Goal: Task Accomplishment & Management: Complete application form

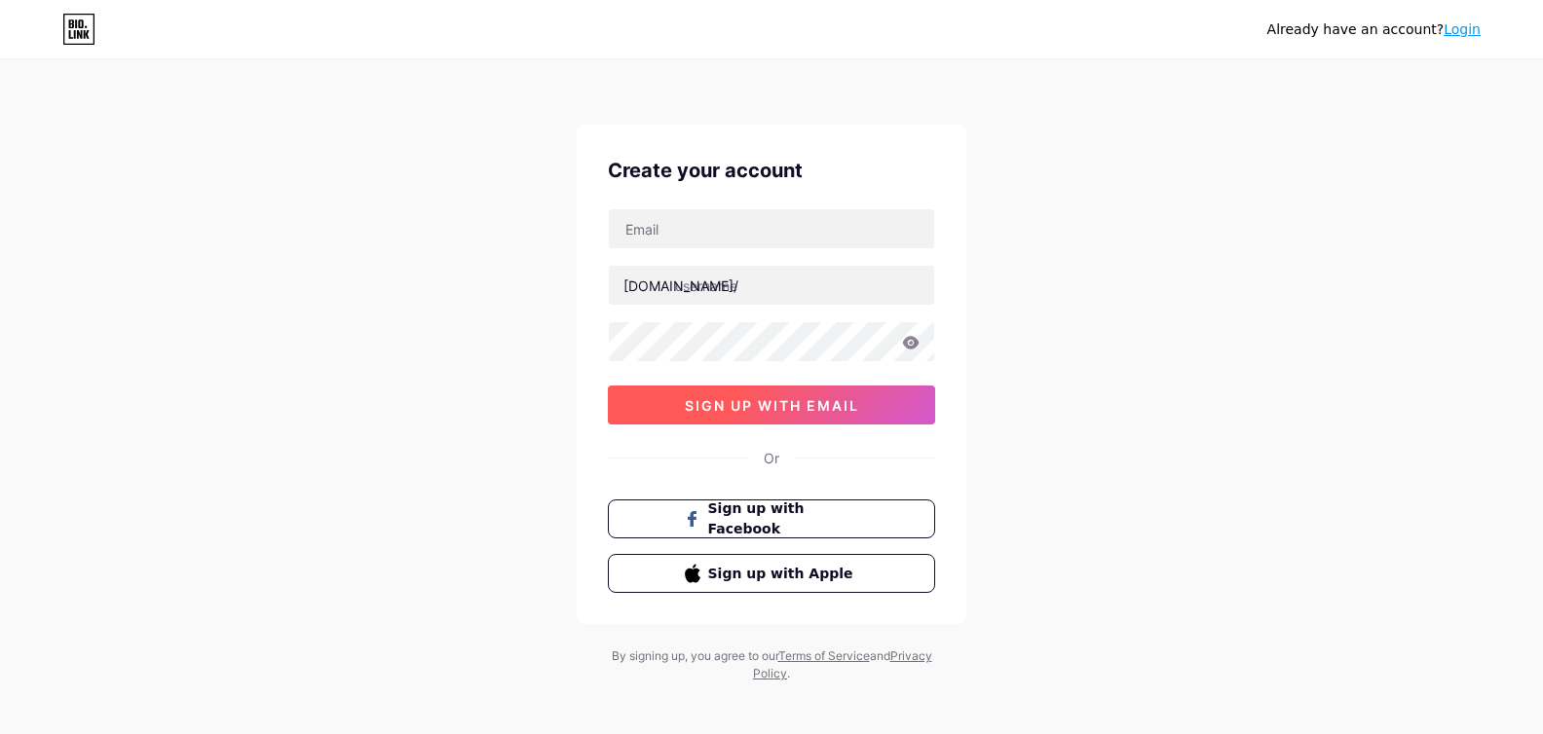
click at [758, 409] on span "sign up with email" at bounding box center [772, 405] width 174 height 17
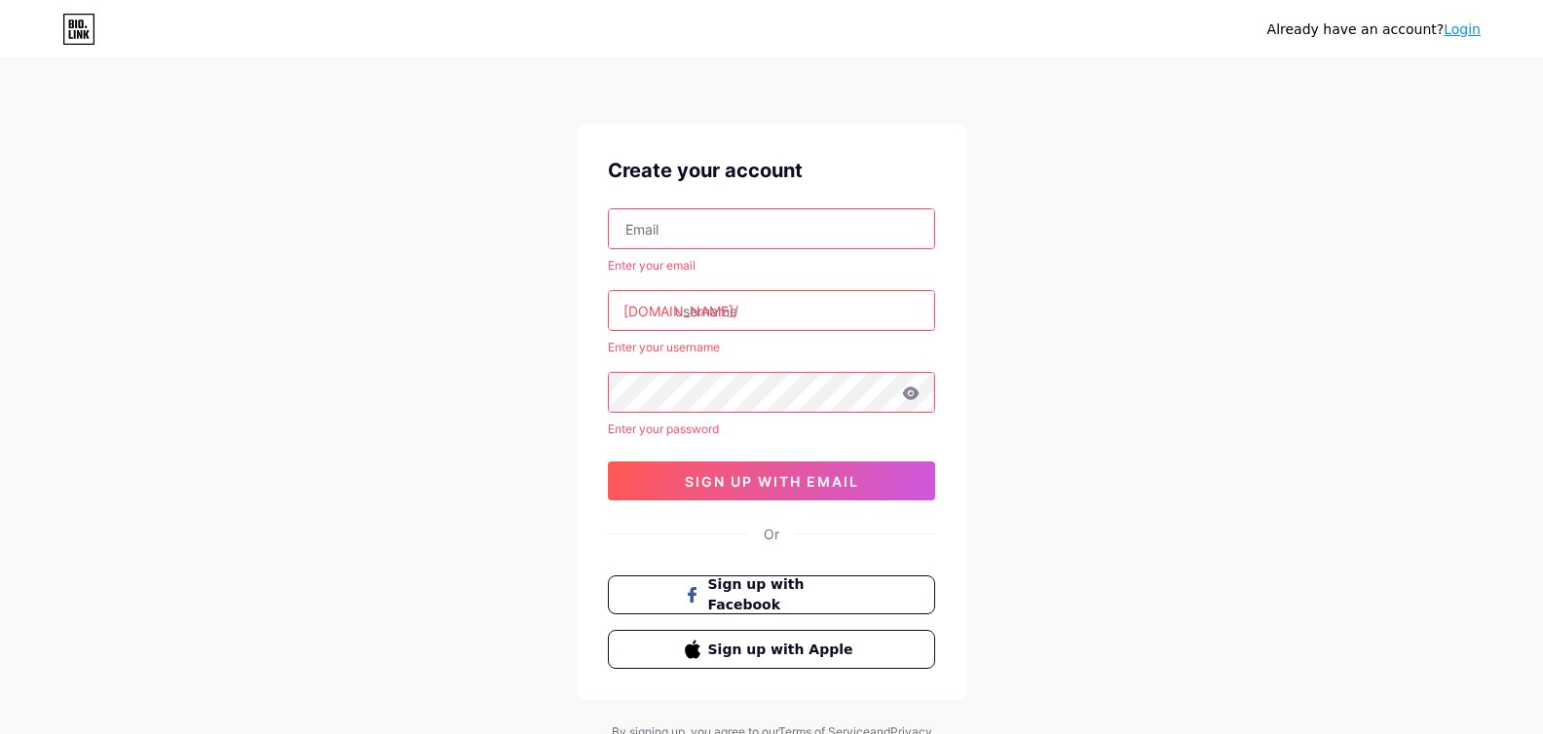
click at [748, 316] on input "text" at bounding box center [771, 310] width 325 height 39
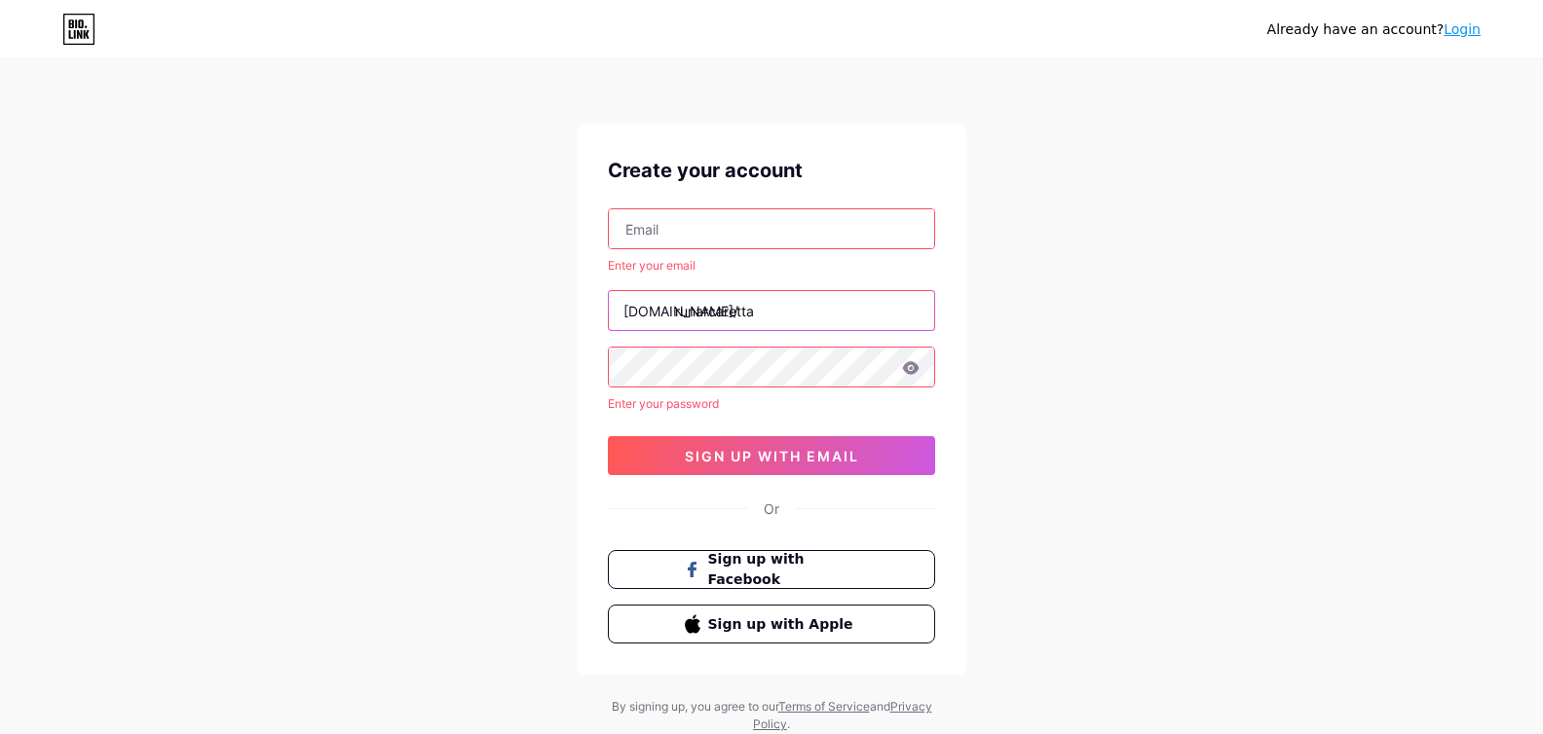
type input "runarcaretta"
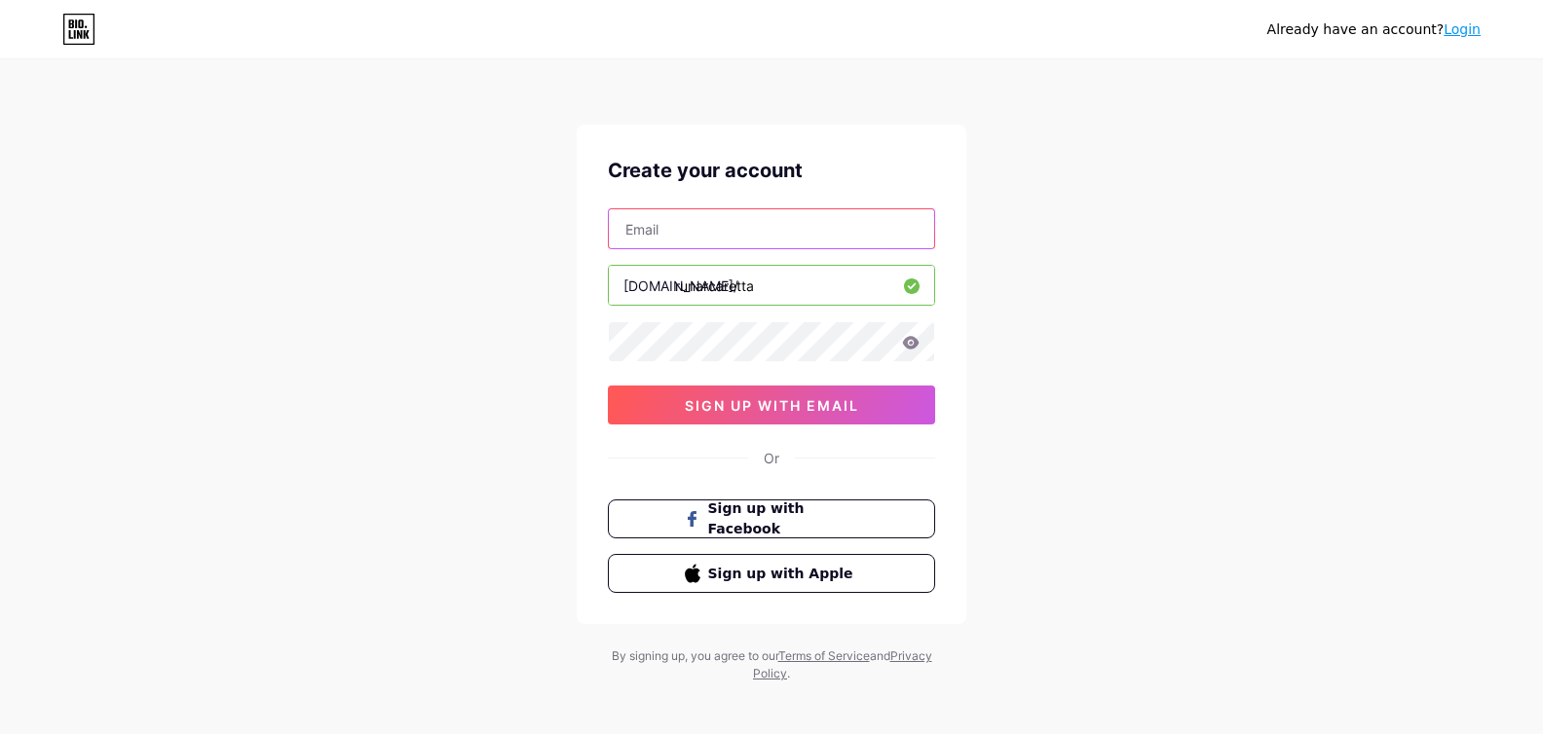
click at [736, 238] on input "text" at bounding box center [771, 228] width 325 height 39
type input "[EMAIL_ADDRESS][DOMAIN_NAME]"
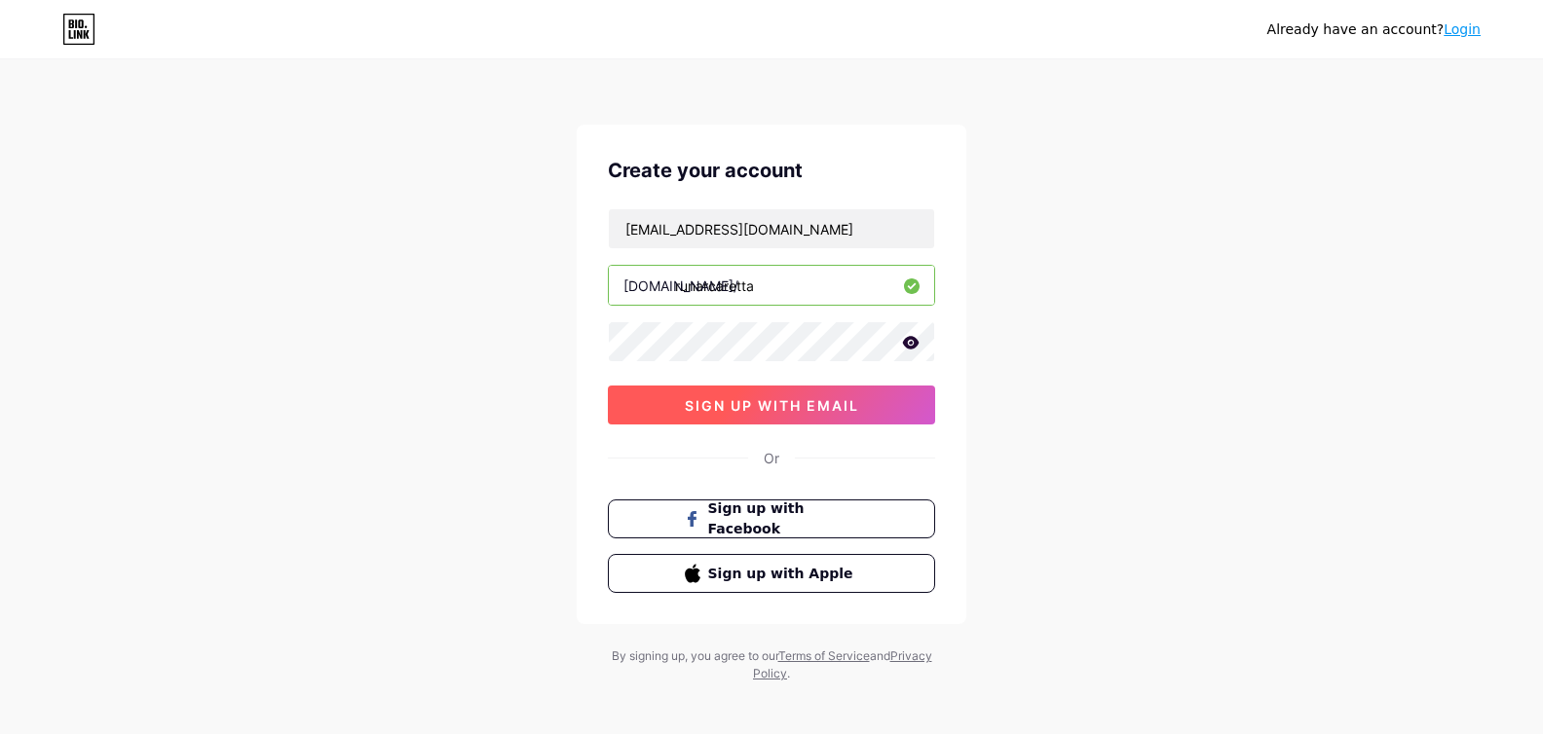
click at [744, 408] on span "sign up with email" at bounding box center [772, 405] width 174 height 17
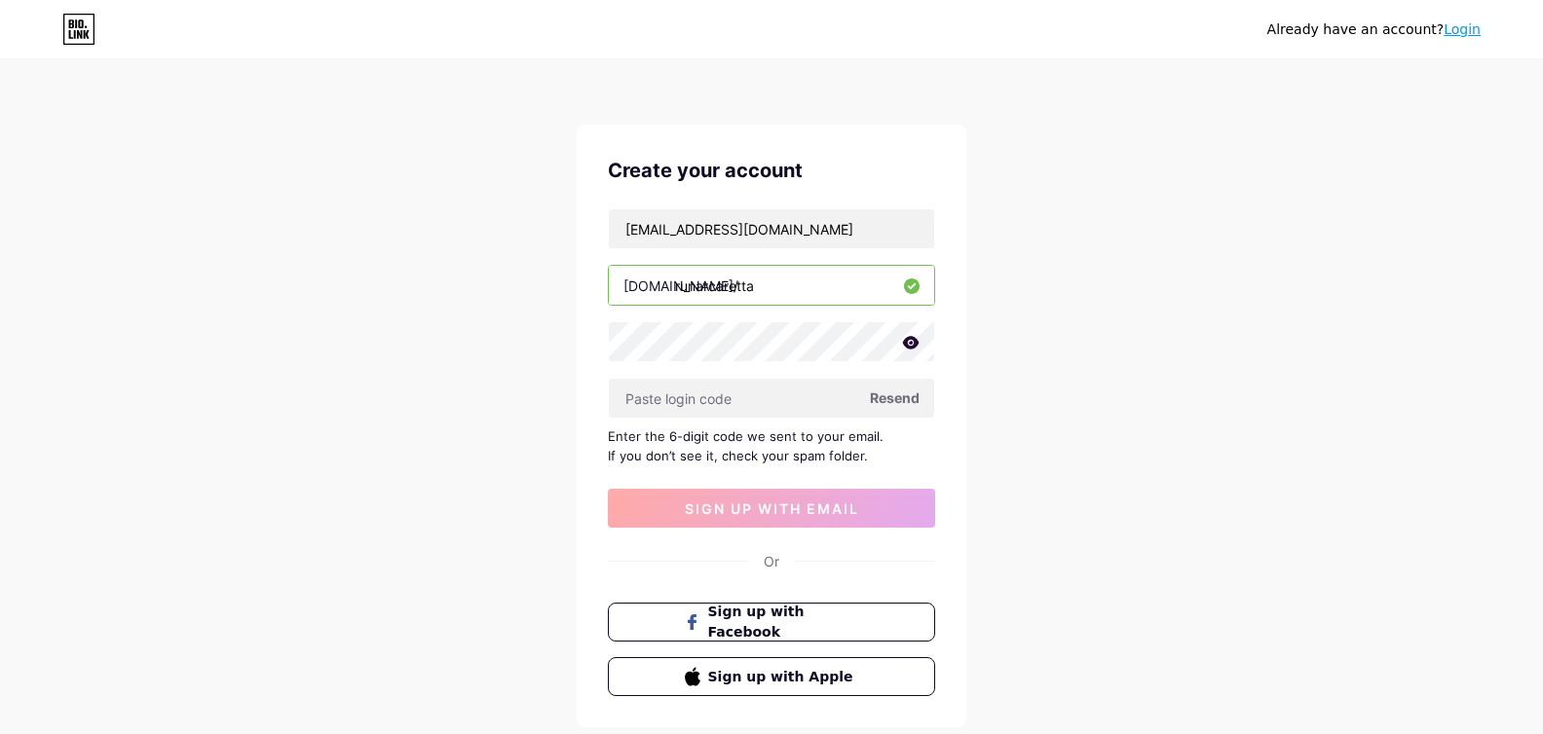
click at [689, 431] on div "Enter the 6-digit code we sent to your email. If you don’t see it, check your s…" at bounding box center [771, 446] width 327 height 39
click at [893, 401] on span "Resend" at bounding box center [895, 398] width 50 height 20
paste input "508150"
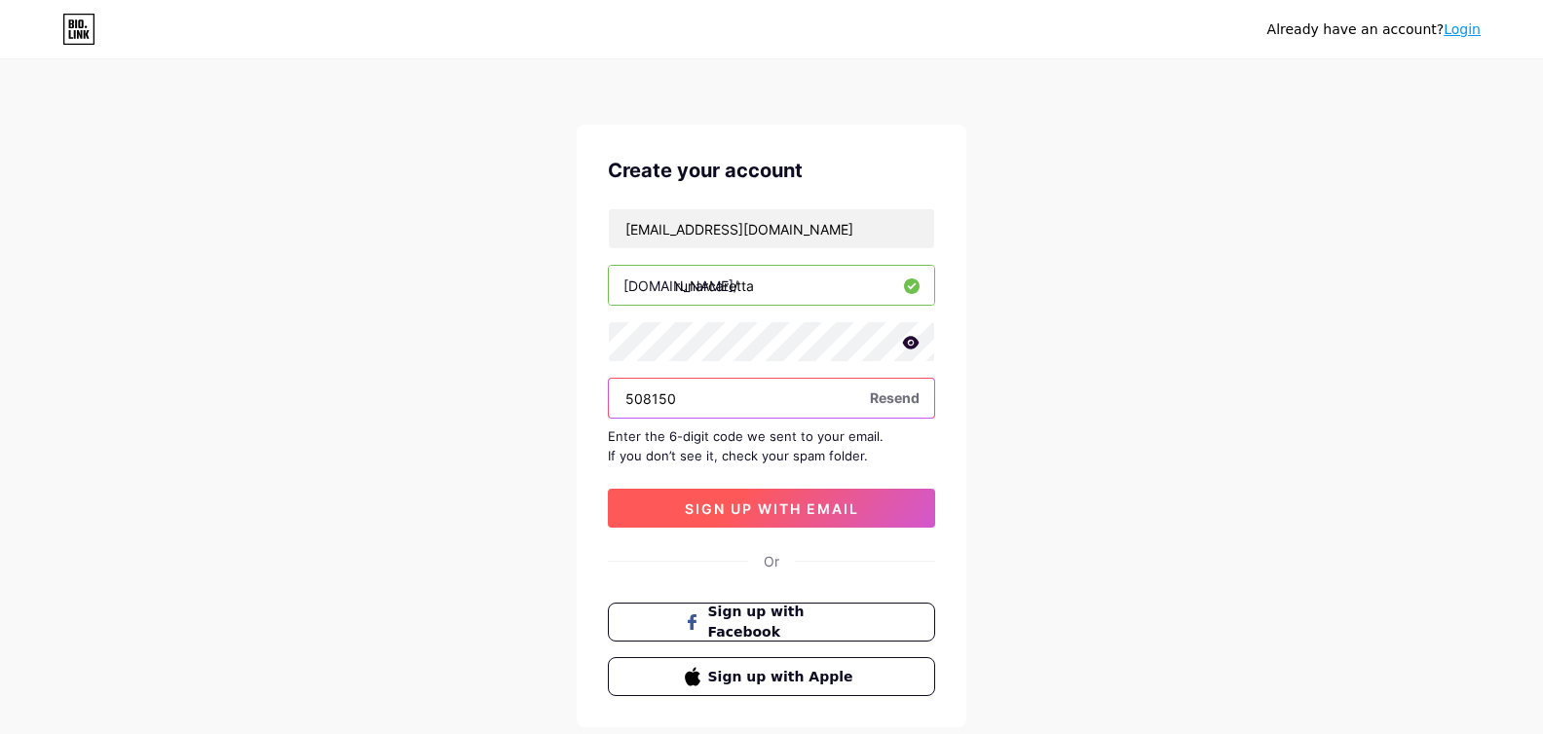
type input "508150"
click at [783, 509] on span "sign up with email" at bounding box center [772, 509] width 174 height 17
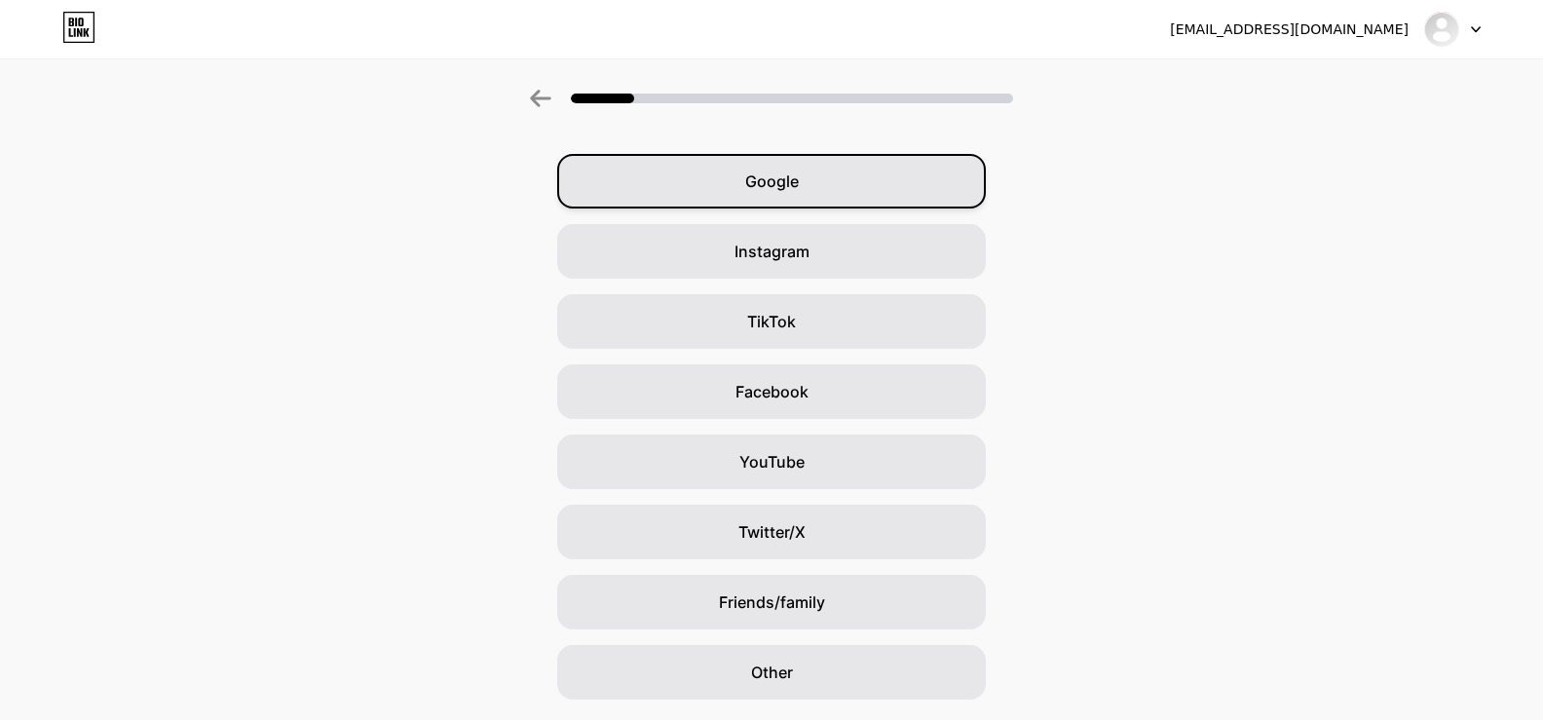
scroll to position [120, 0]
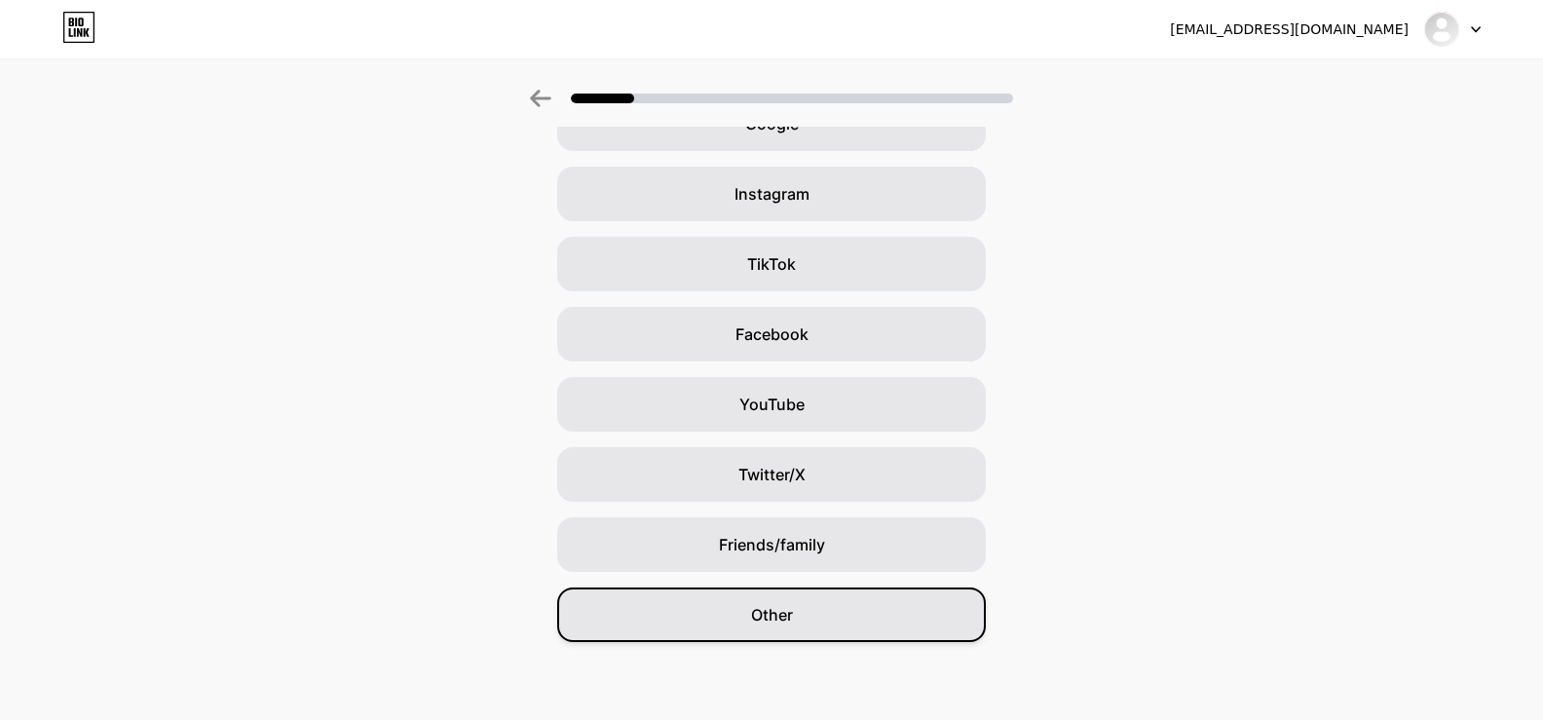
click at [833, 622] on div "Other" at bounding box center [771, 614] width 428 height 55
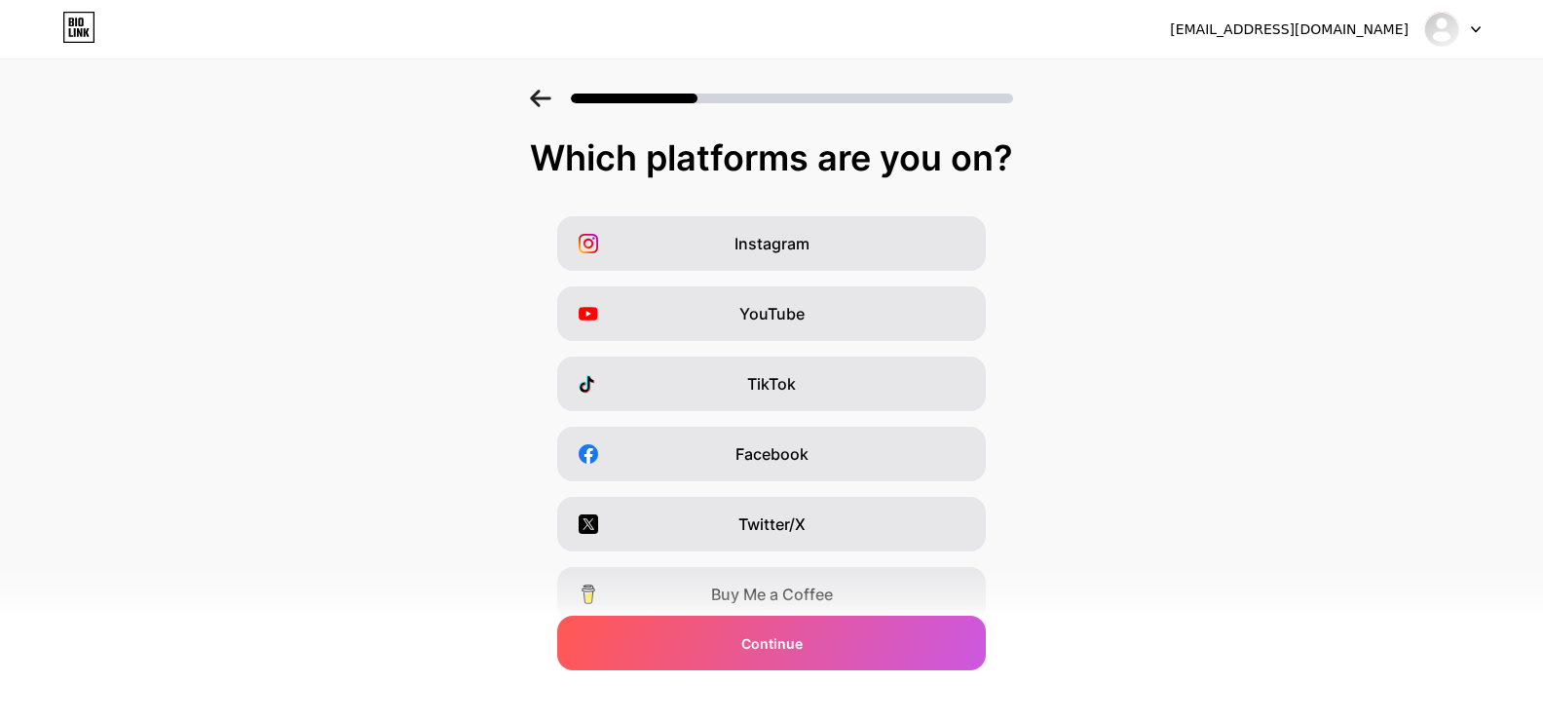
scroll to position [0, 0]
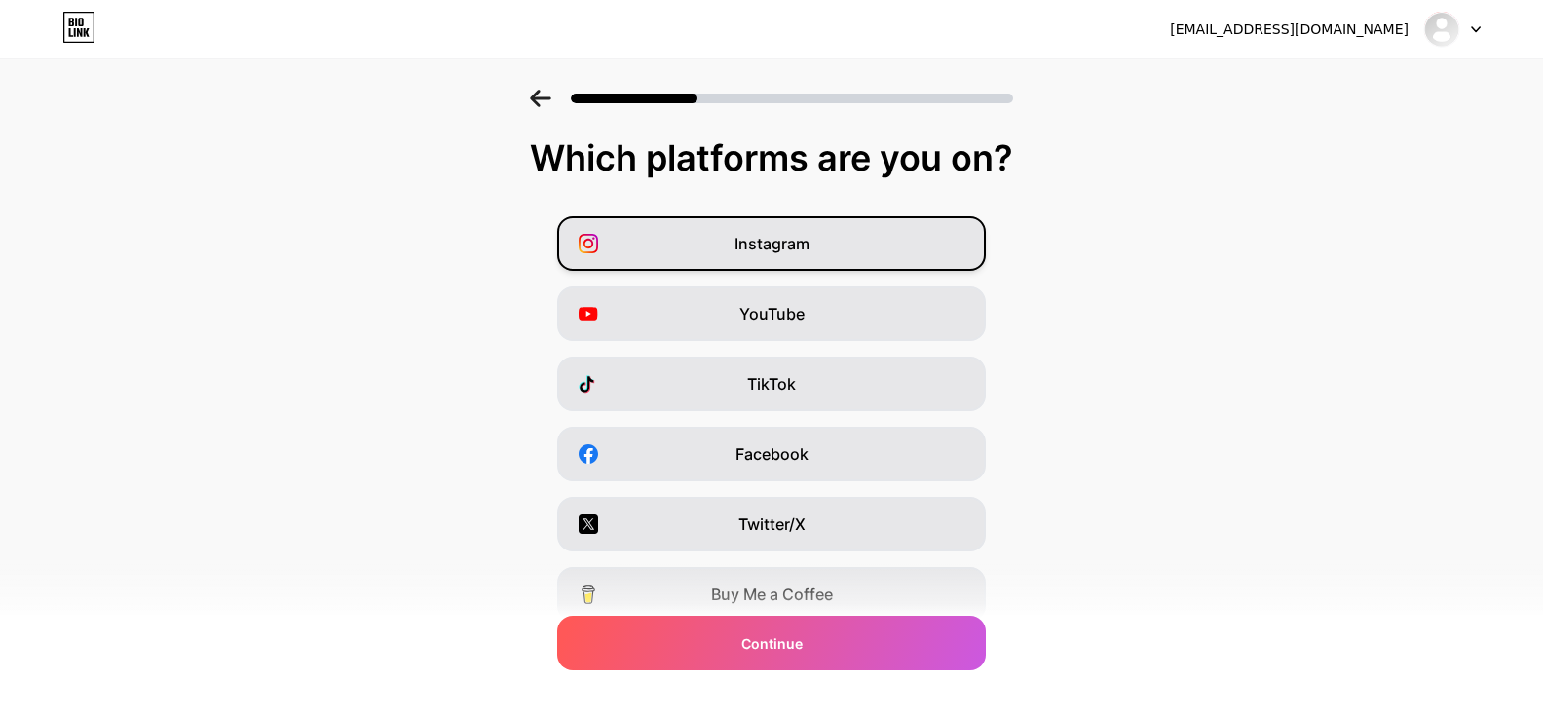
click at [820, 230] on div "Instagram" at bounding box center [771, 243] width 428 height 55
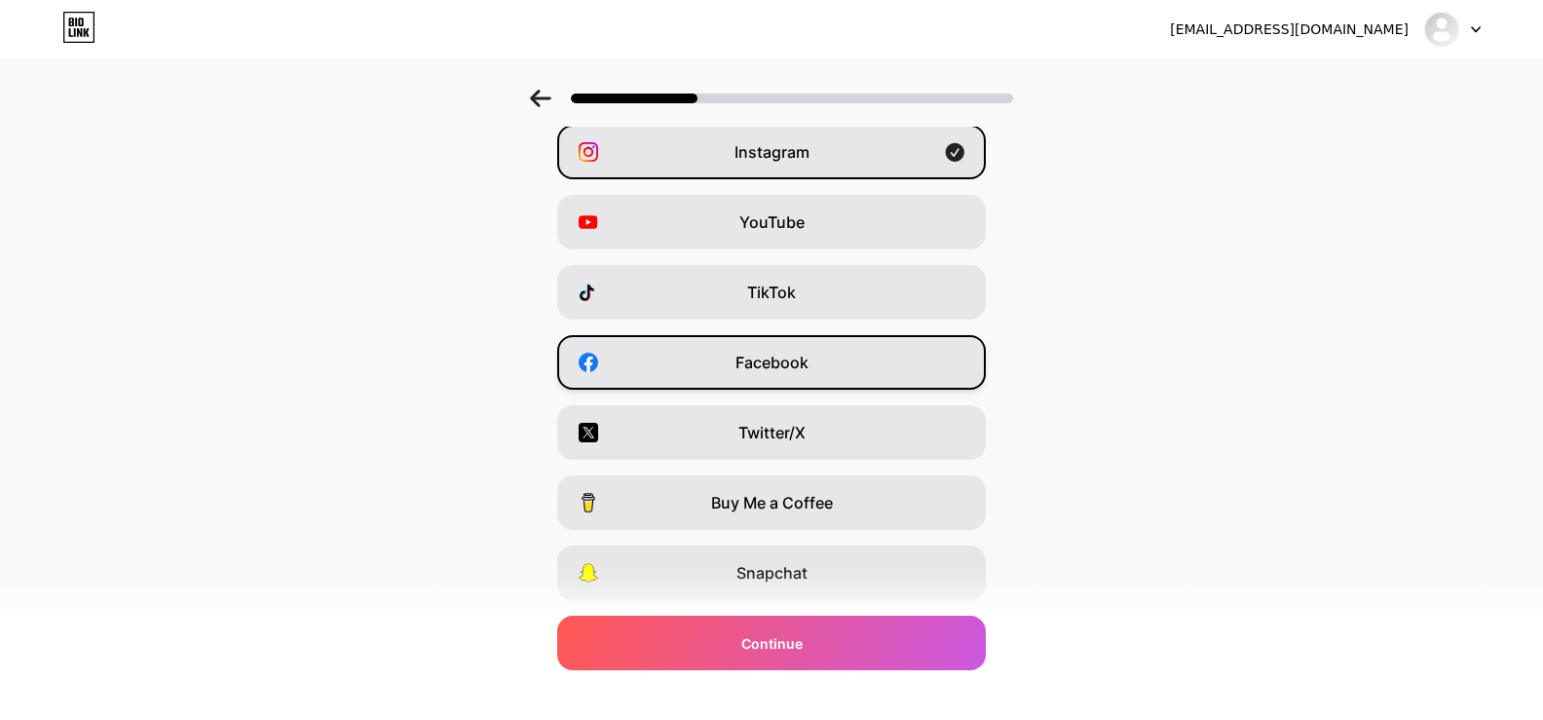
scroll to position [97, 0]
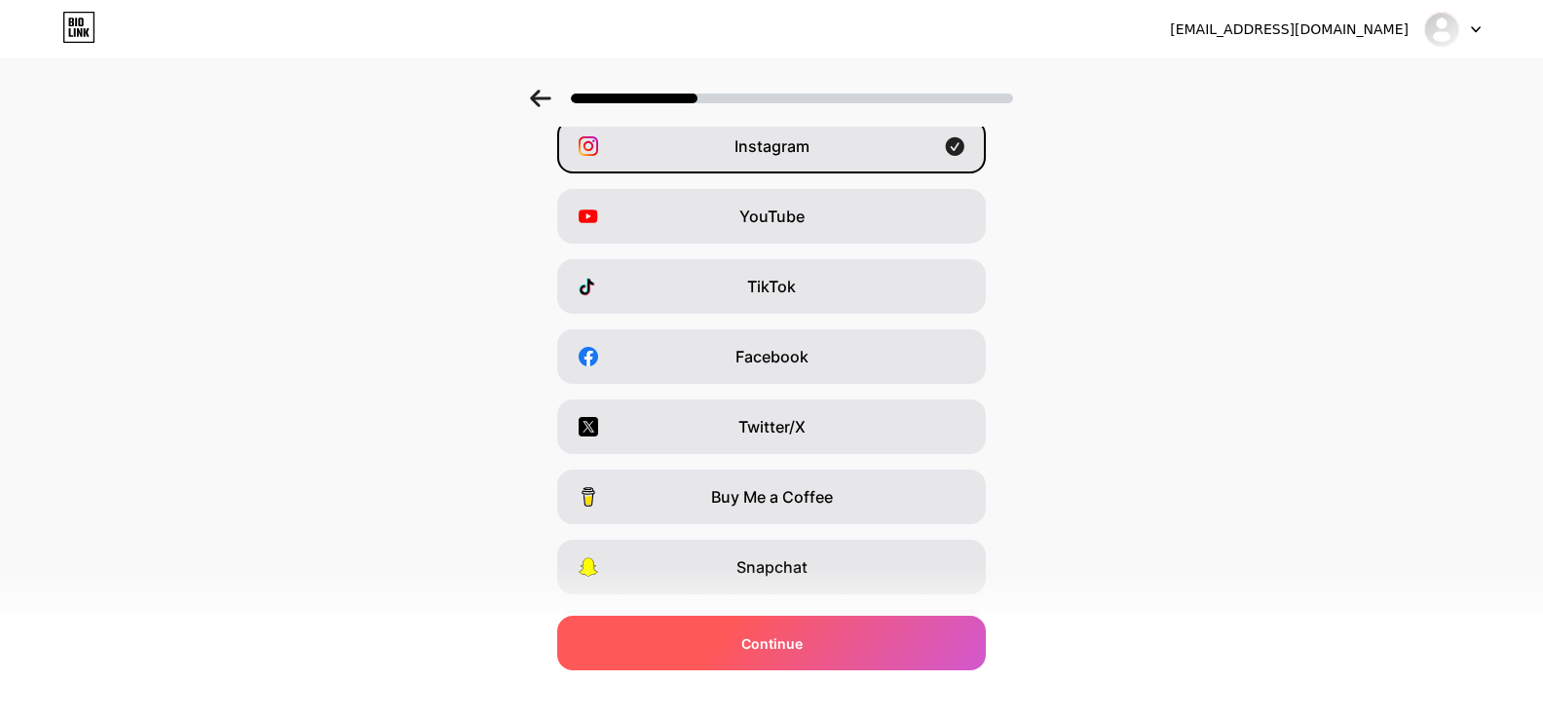
click at [831, 637] on div "Continue" at bounding box center [771, 642] width 428 height 55
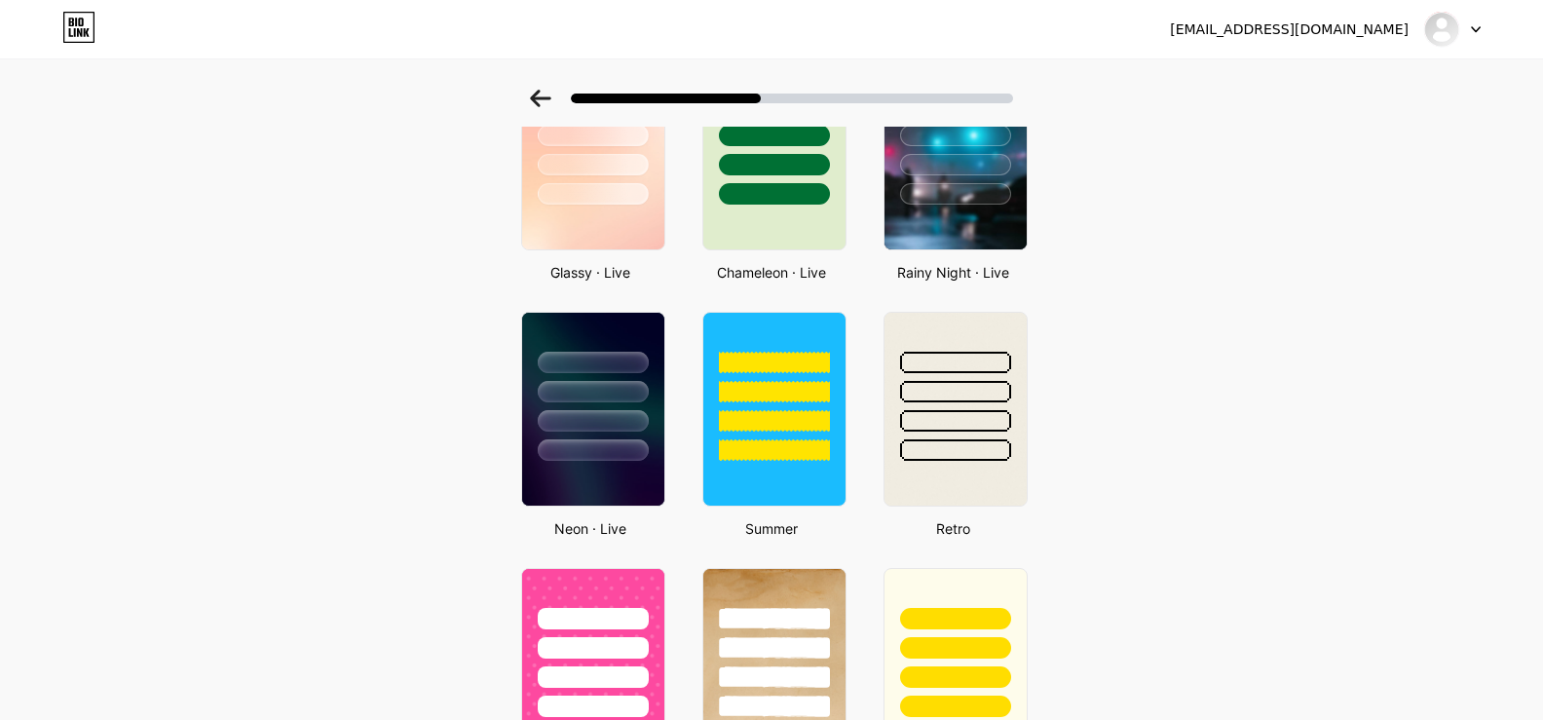
scroll to position [682, 0]
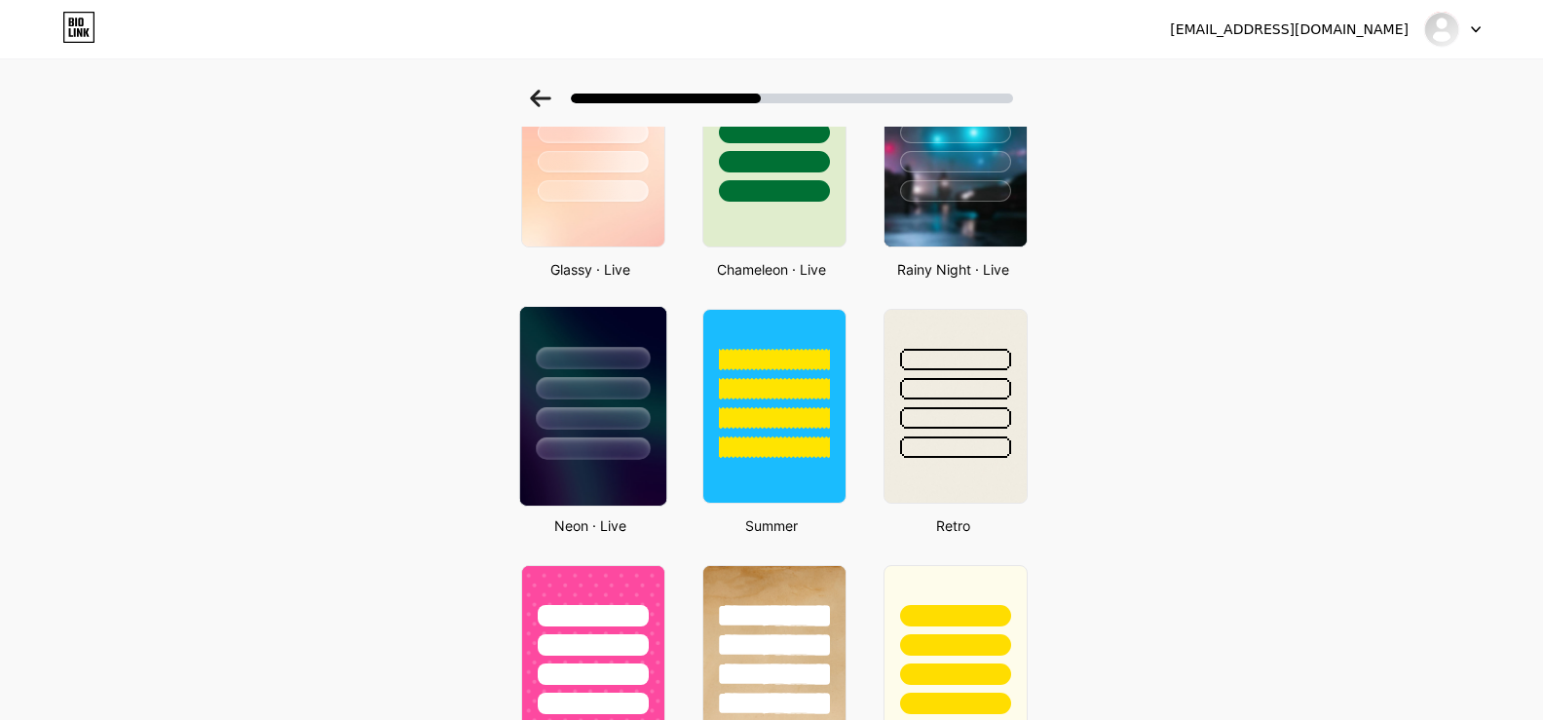
click at [598, 446] on div at bounding box center [593, 448] width 114 height 22
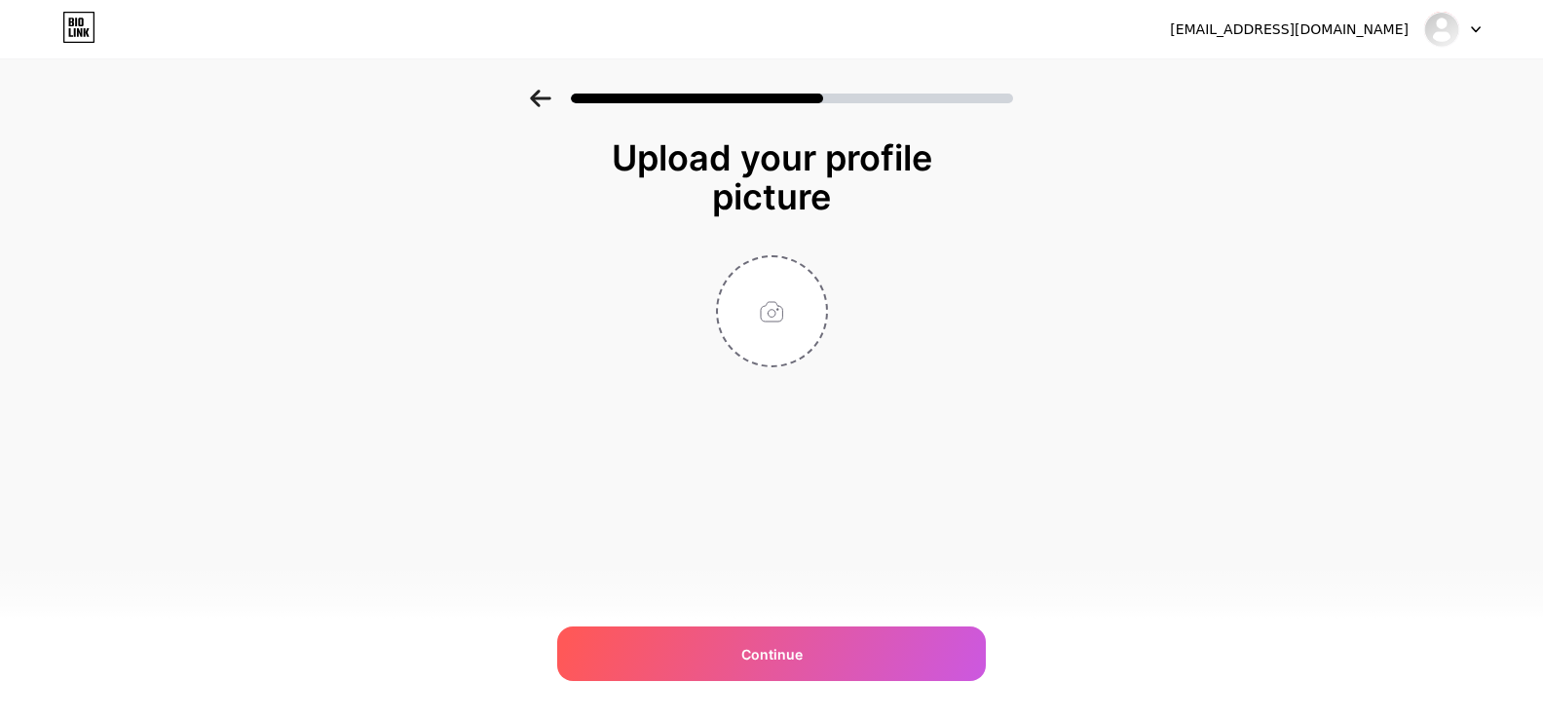
scroll to position [0, 0]
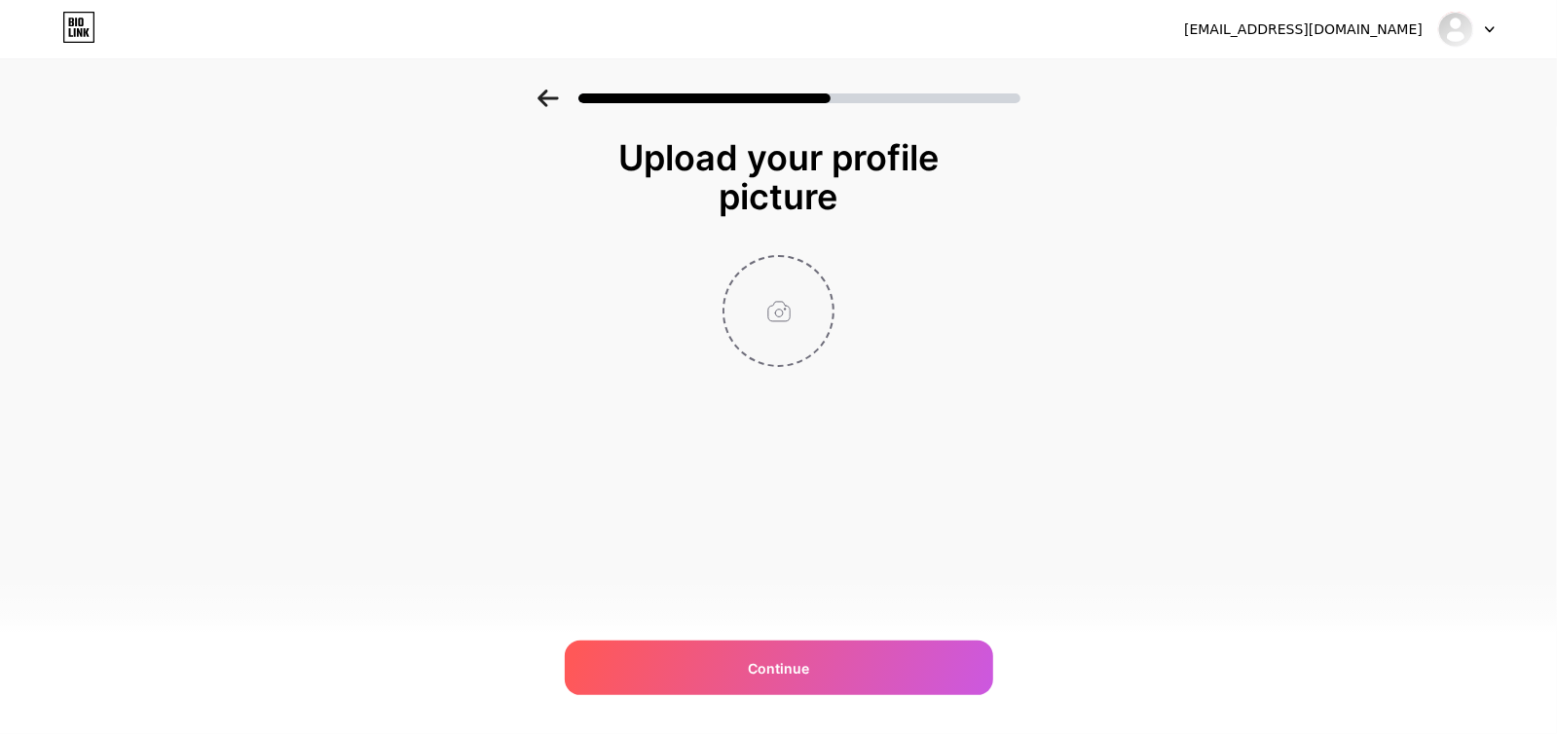
click at [814, 312] on input "file" at bounding box center [779, 311] width 108 height 108
type input "C:\fakepath\Twin Drawing red.png"
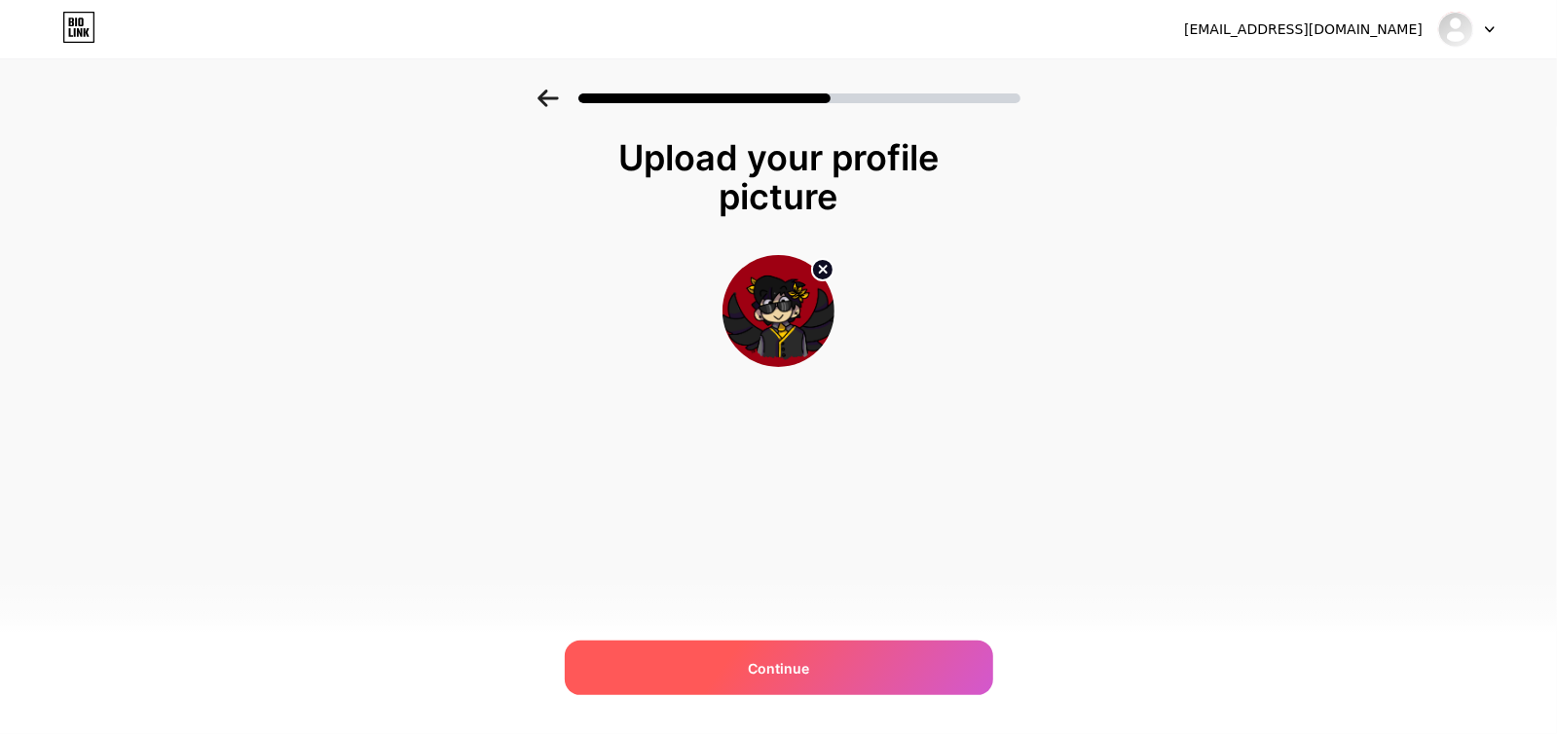
click at [845, 665] on div "Continue" at bounding box center [779, 668] width 428 height 55
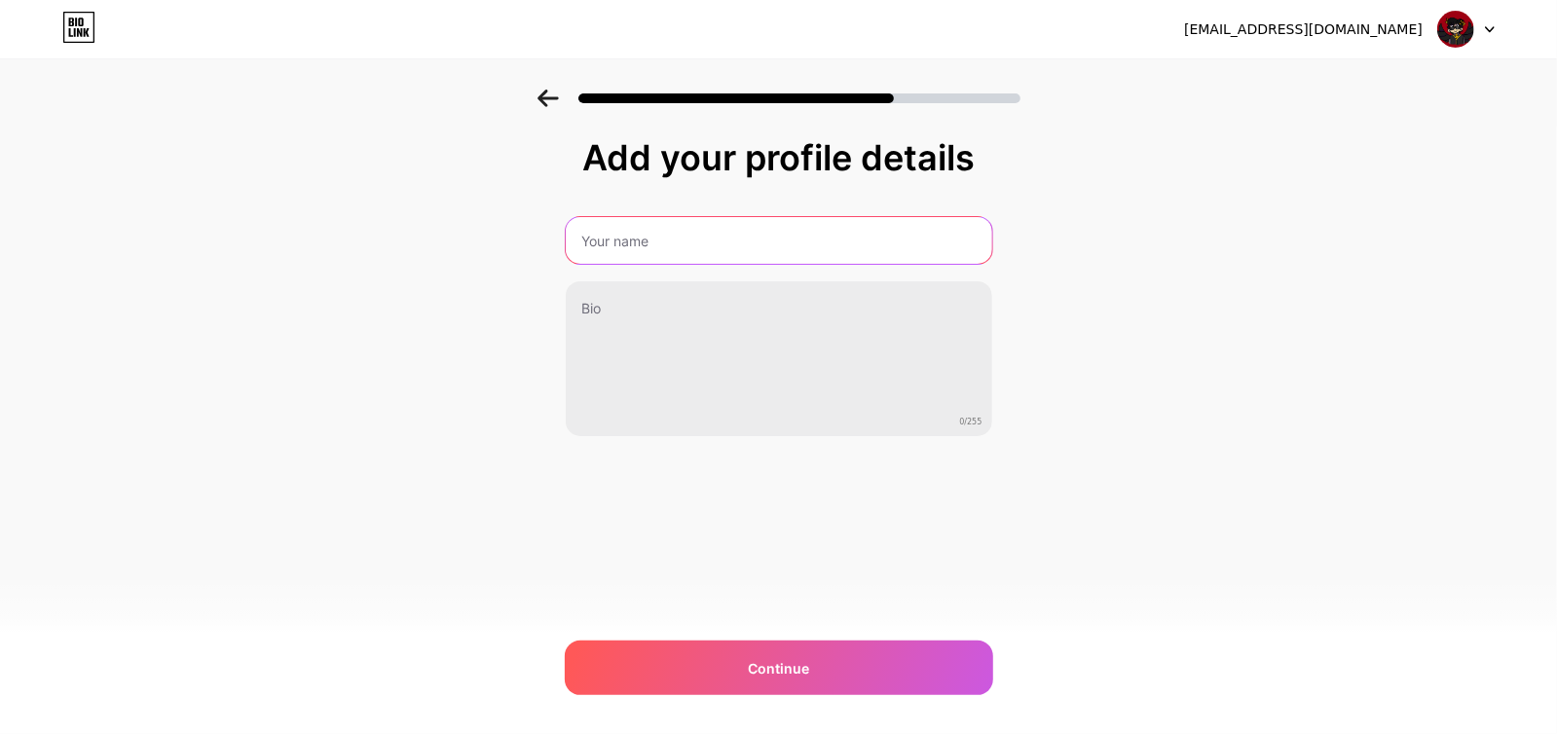
click at [676, 247] on input "text" at bounding box center [779, 240] width 427 height 47
type input "[PERSON_NAME]"
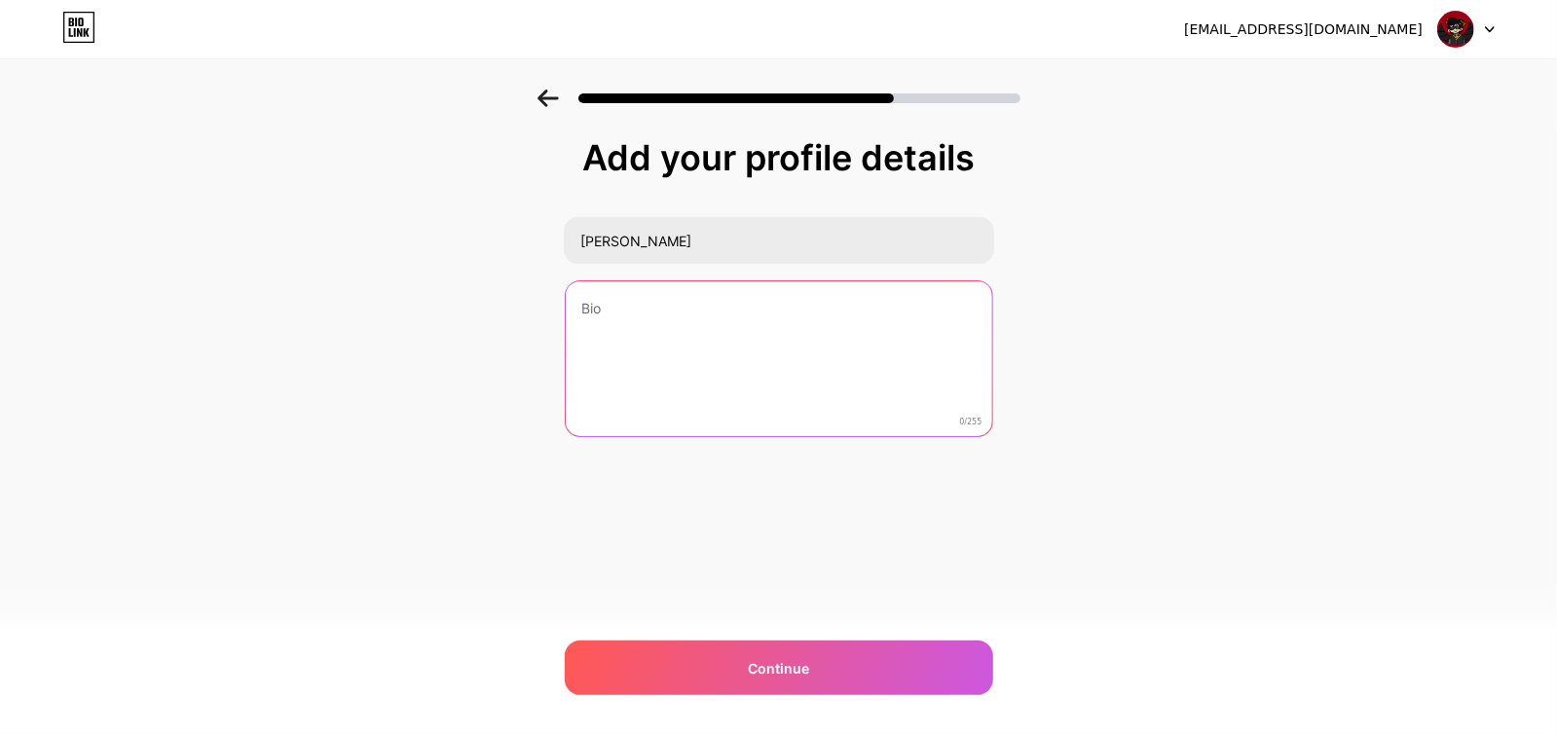
click at [662, 337] on textarea at bounding box center [779, 359] width 427 height 157
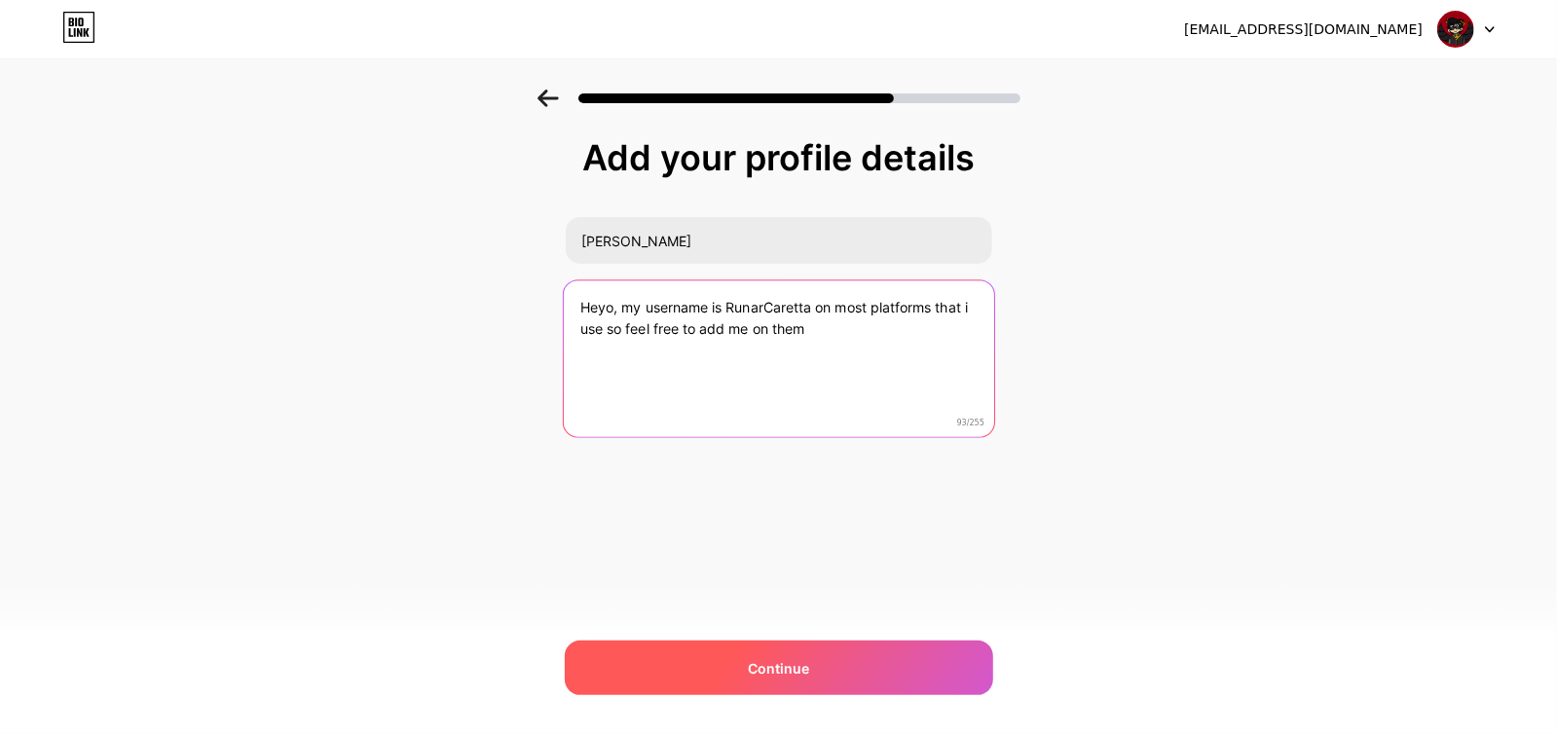
type textarea "Heyo, my username is RunarCaretta on most platforms that i use so feel free to …"
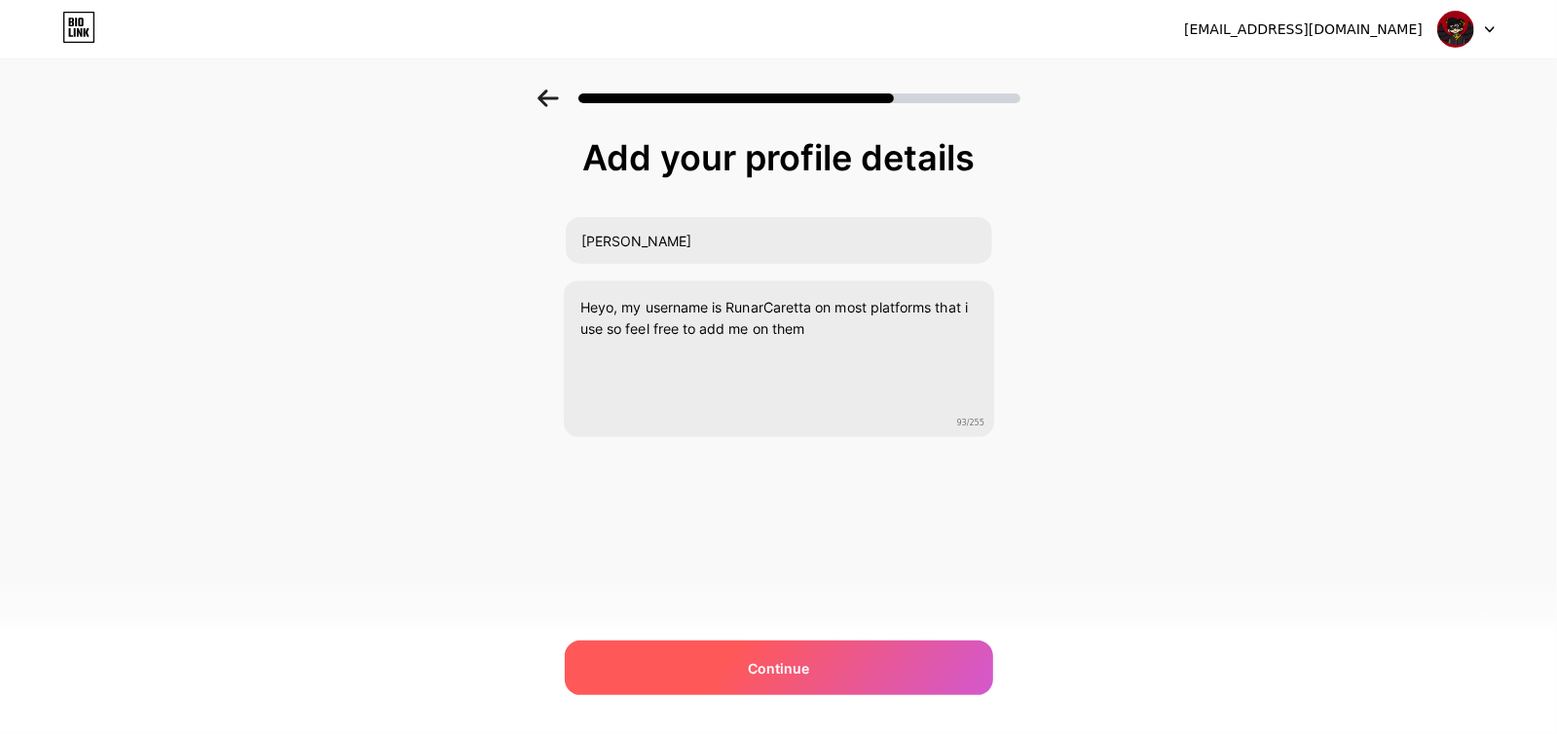
click at [933, 676] on div "Continue" at bounding box center [779, 668] width 428 height 55
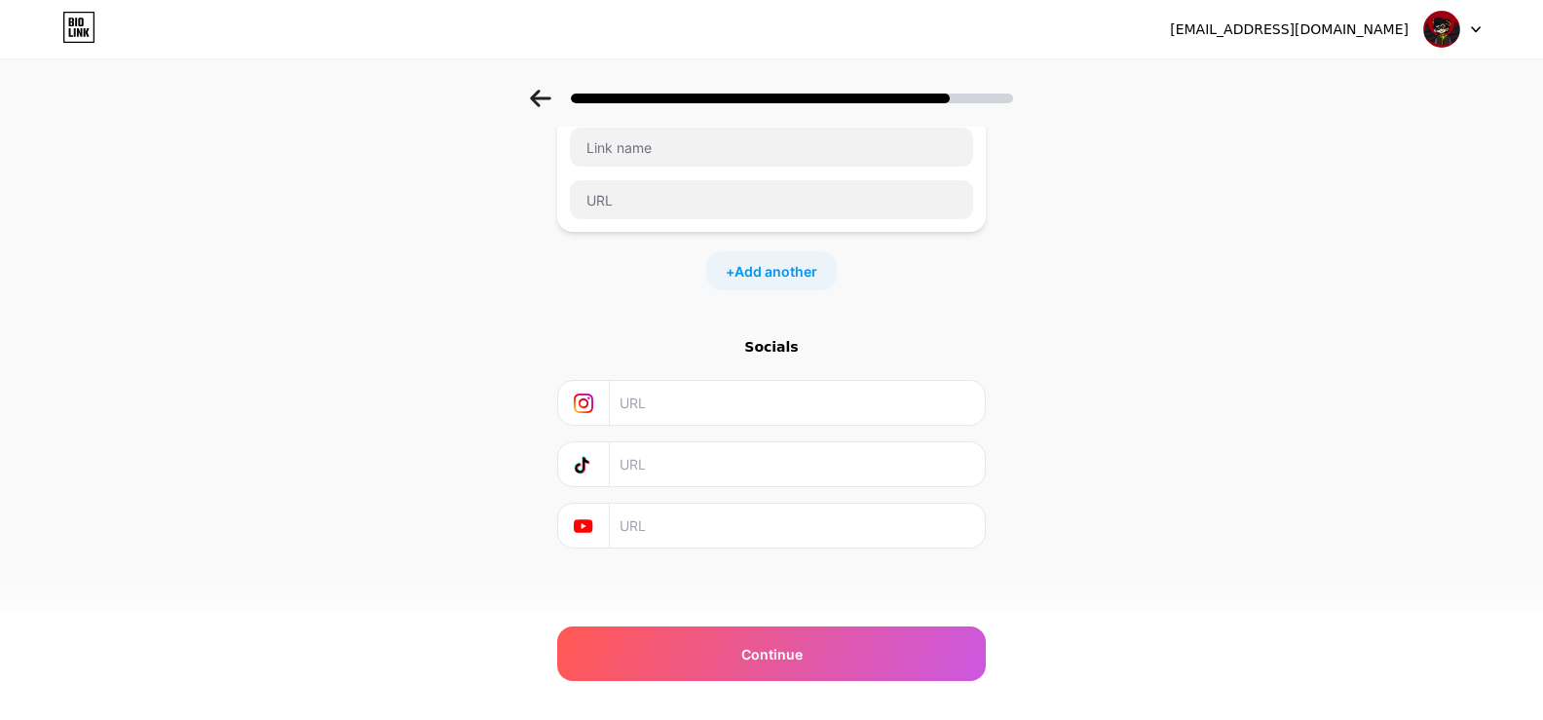
scroll to position [130, 0]
click at [757, 264] on span "Add another" at bounding box center [775, 270] width 83 height 20
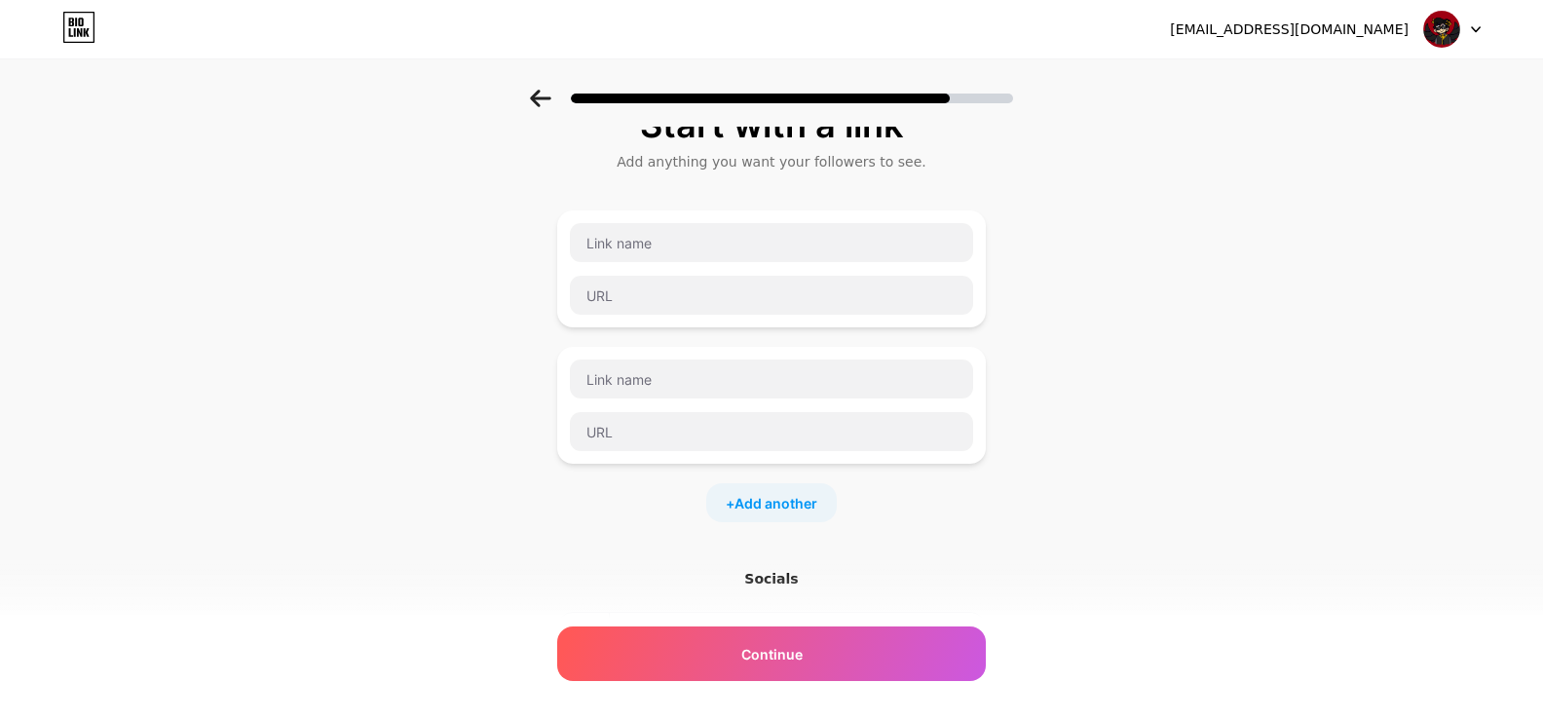
scroll to position [0, 0]
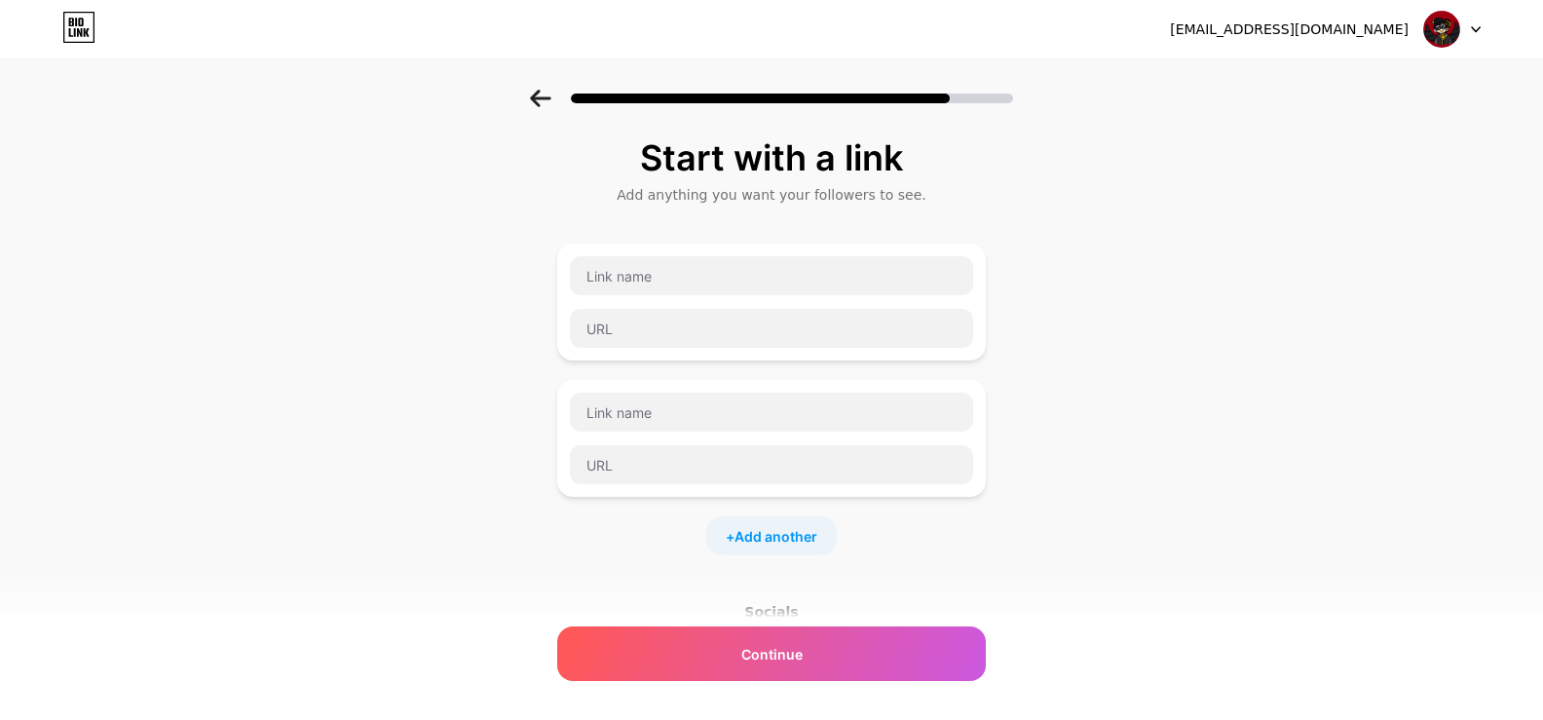
click at [701, 380] on div at bounding box center [771, 438] width 428 height 117
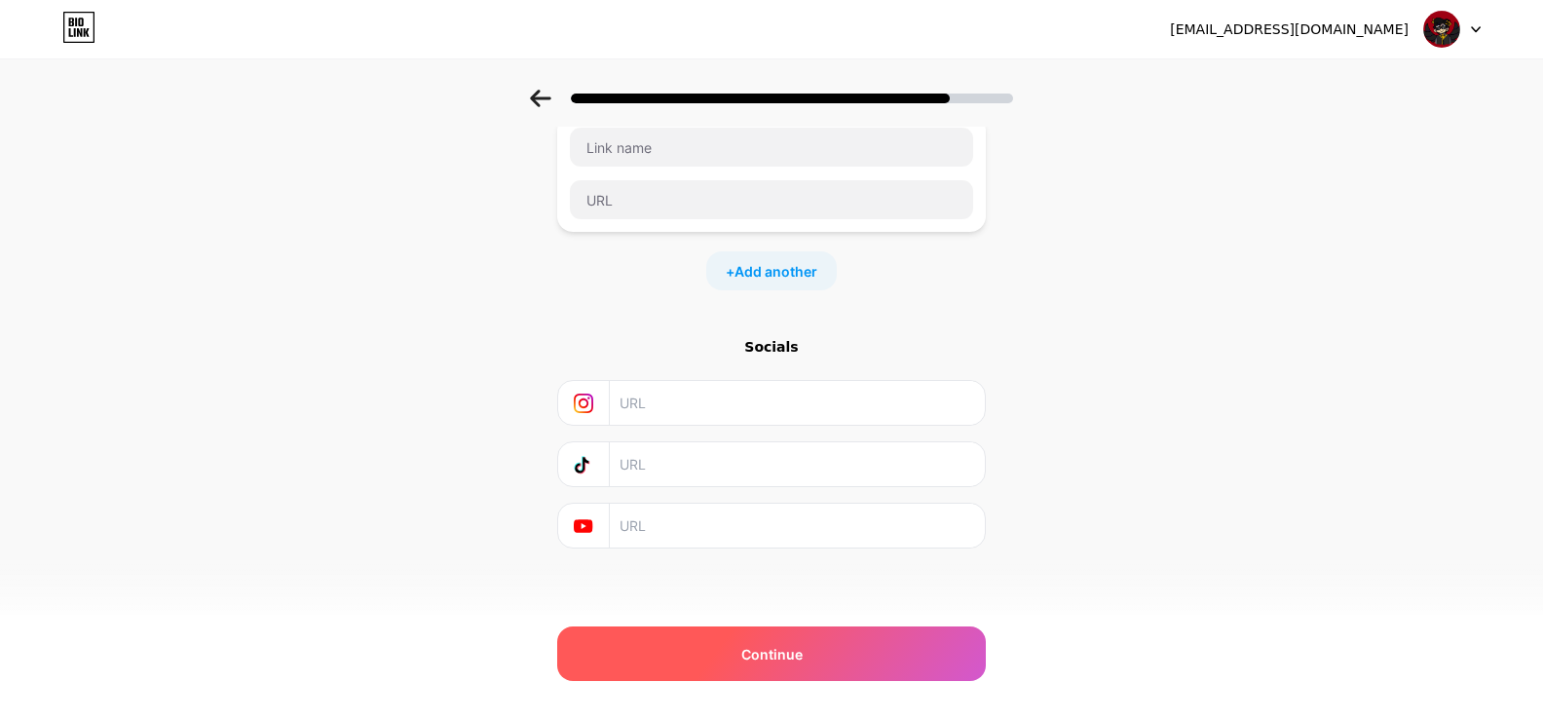
click at [767, 658] on span "Continue" at bounding box center [771, 654] width 61 height 20
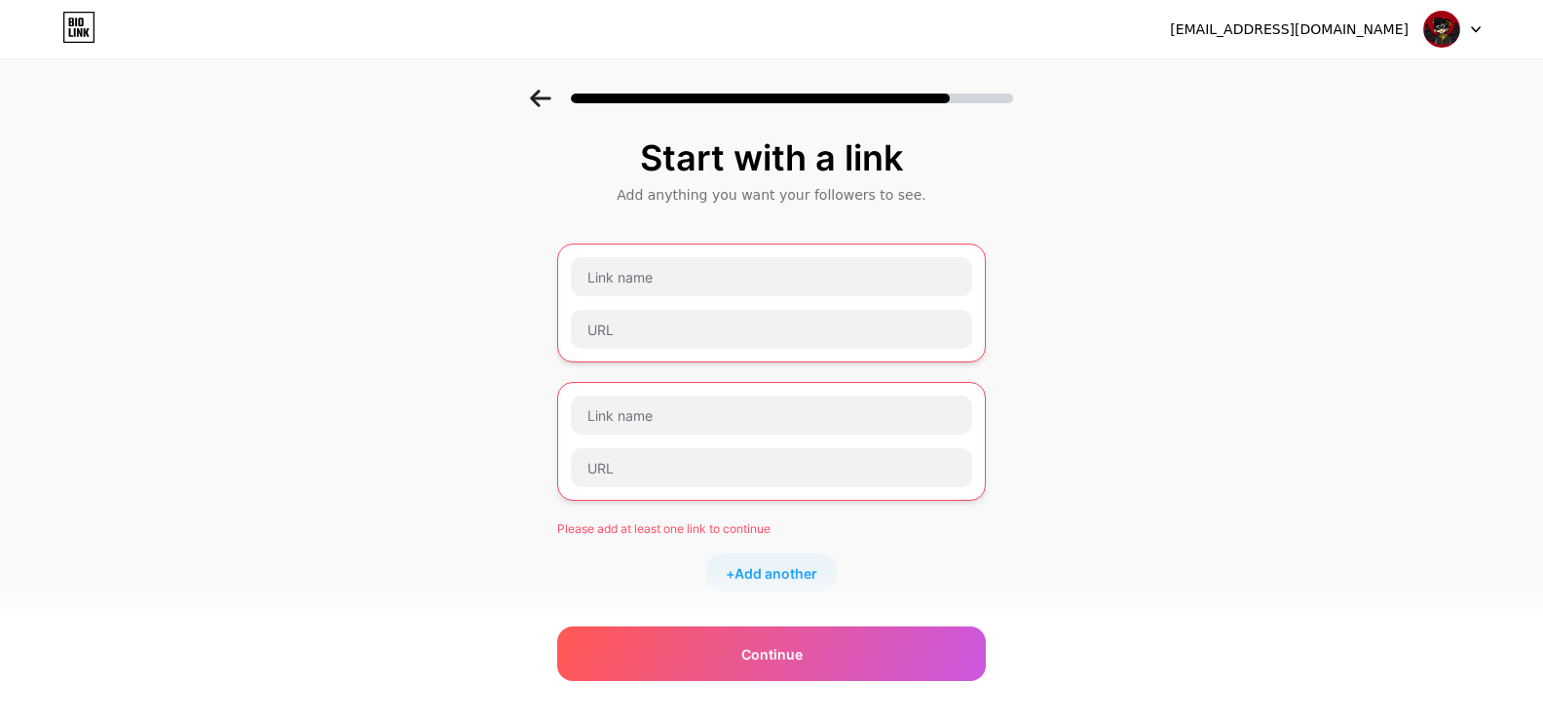
click at [985, 410] on div at bounding box center [771, 441] width 428 height 119
drag, startPoint x: 985, startPoint y: 410, endPoint x: 1007, endPoint y: 451, distance: 46.6
click at [1007, 451] on div "Start with a link Add anything you want your followers to see. Please add at le…" at bounding box center [771, 519] width 1543 height 858
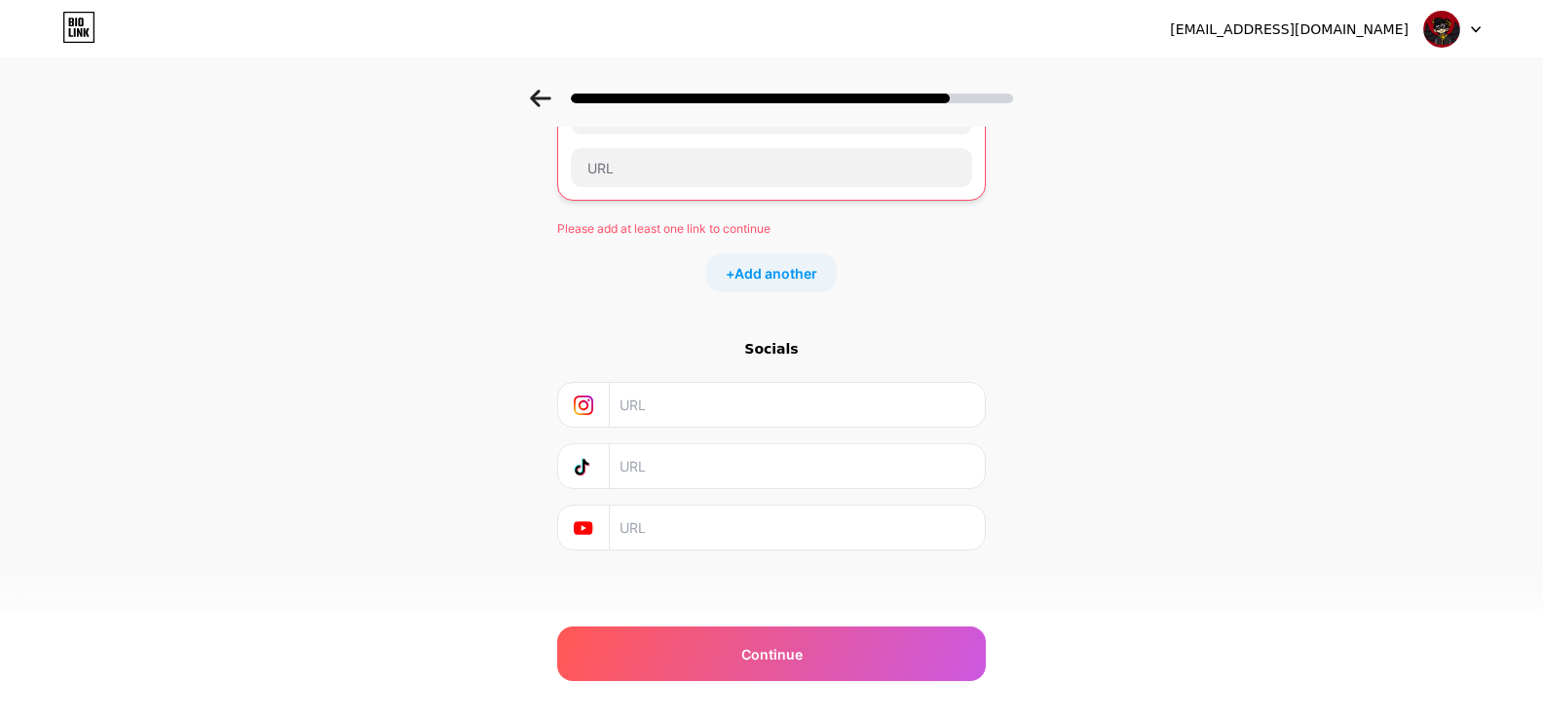
scroll to position [300, 0]
click at [783, 392] on input "text" at bounding box center [796, 405] width 354 height 44
click at [949, 359] on div "Socials" at bounding box center [771, 444] width 428 height 211
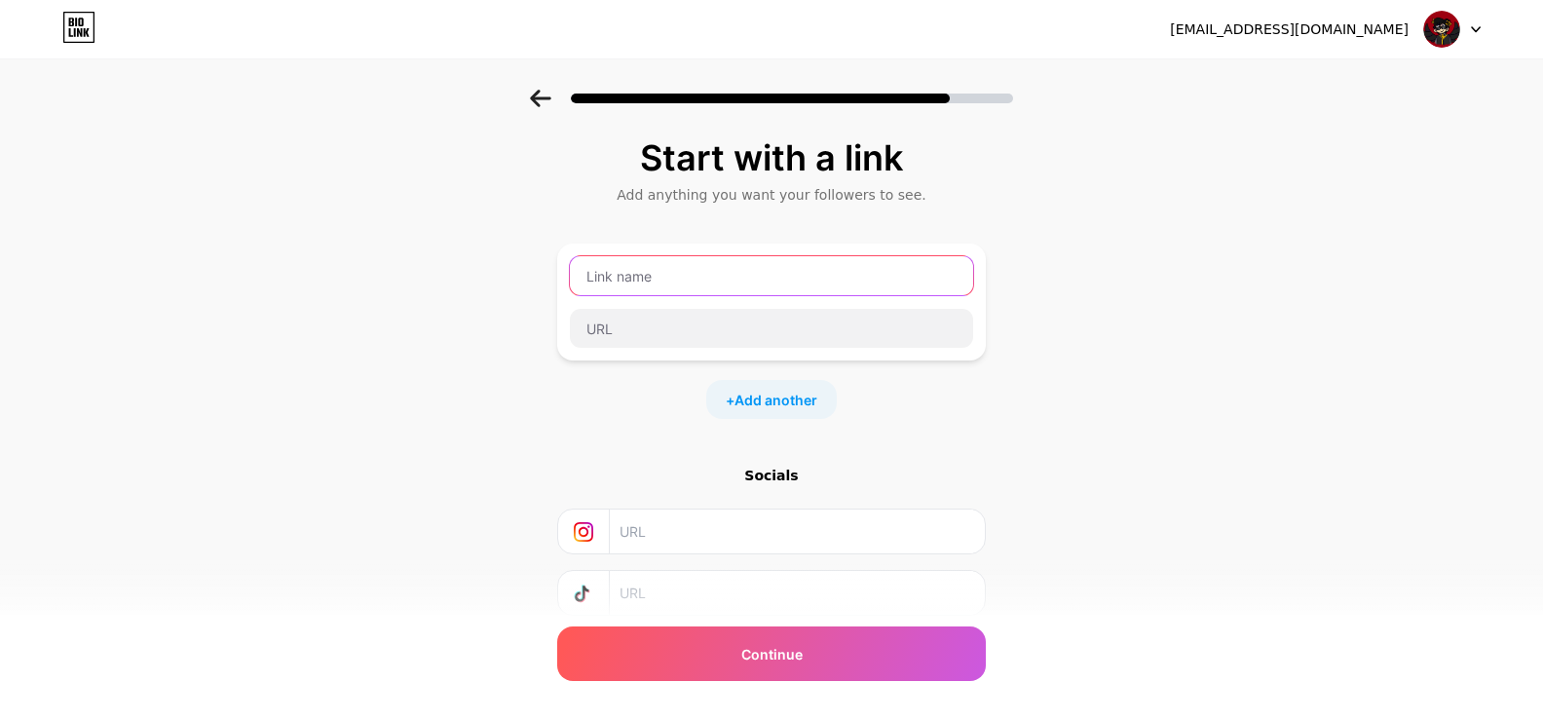
click at [858, 270] on input "text" at bounding box center [771, 275] width 403 height 39
click at [671, 260] on input "text" at bounding box center [771, 275] width 403 height 39
type input "Rec Room User"
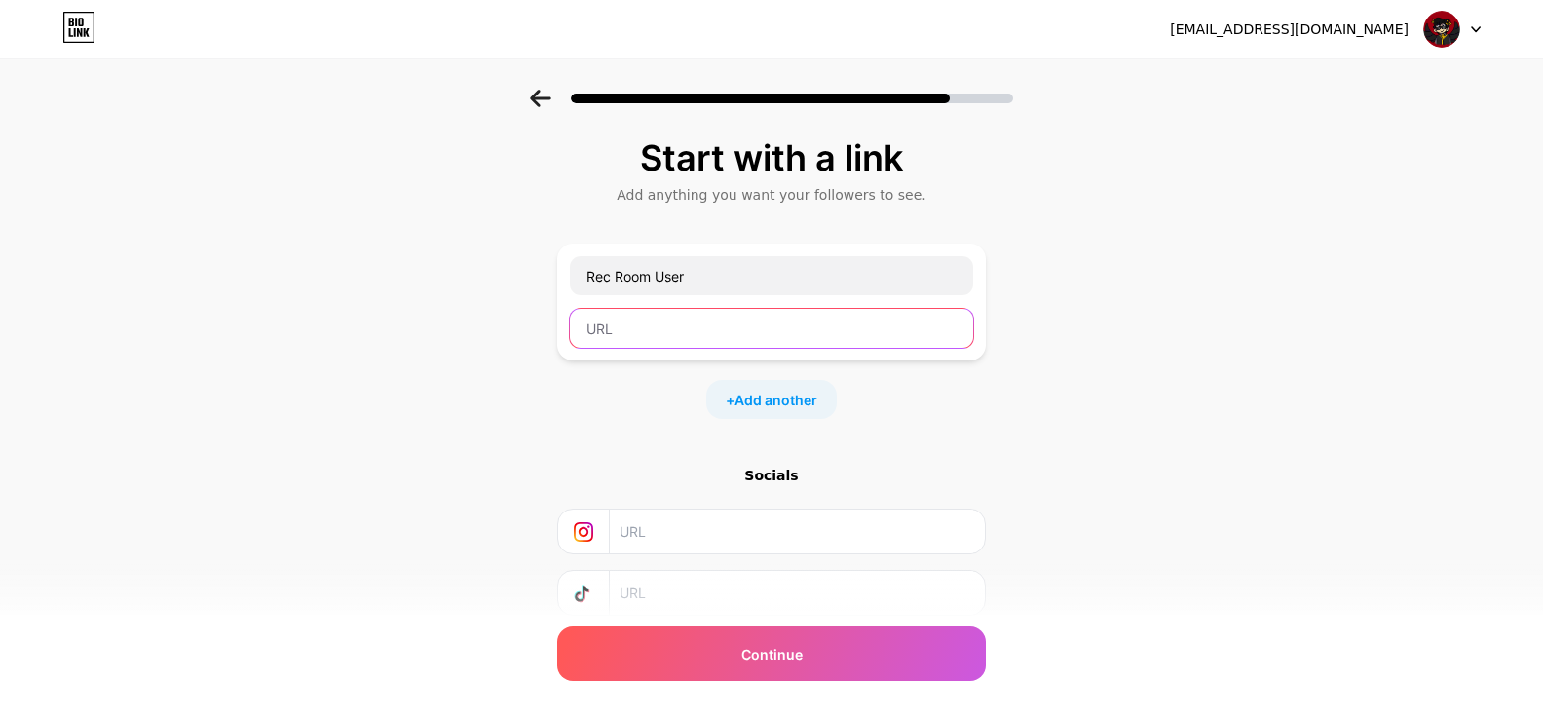
click at [724, 340] on input "text" at bounding box center [771, 328] width 403 height 39
paste input "[URL][DOMAIN_NAME]"
type input "[URL][DOMAIN_NAME]"
click at [1112, 513] on div "Start with a link Add anything you want your followers to see. Rec Room User [U…" at bounding box center [771, 432] width 1543 height 685
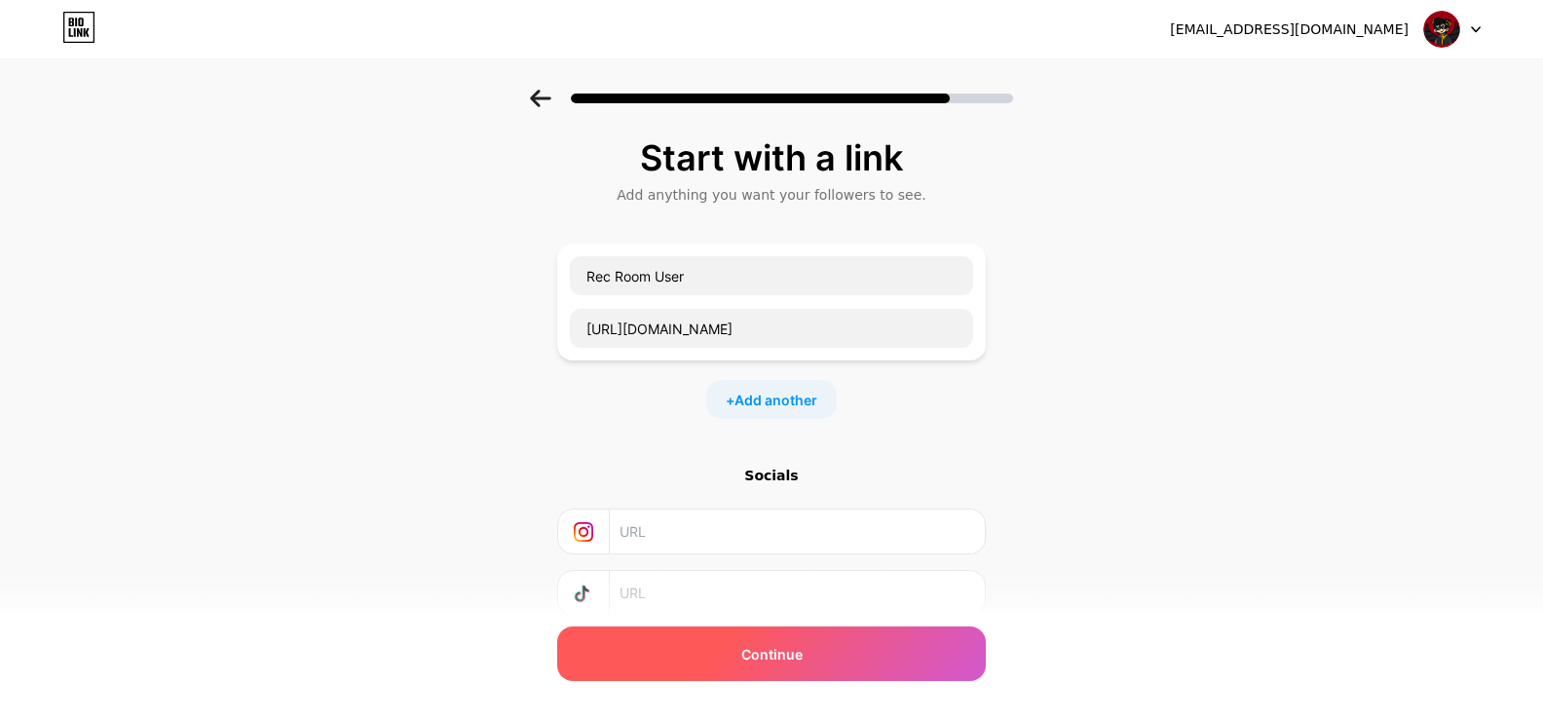
click at [894, 645] on div "Continue" at bounding box center [771, 653] width 428 height 55
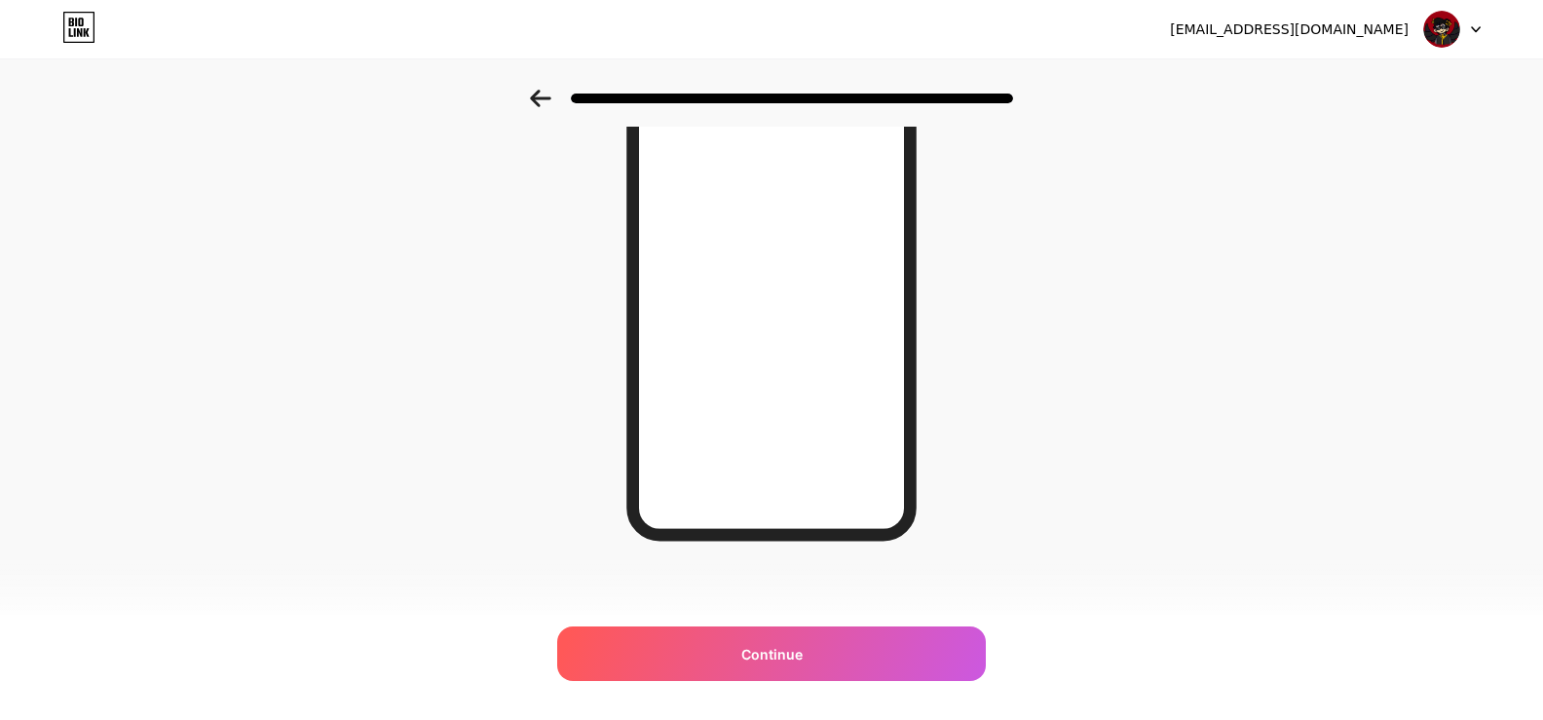
scroll to position [259, 0]
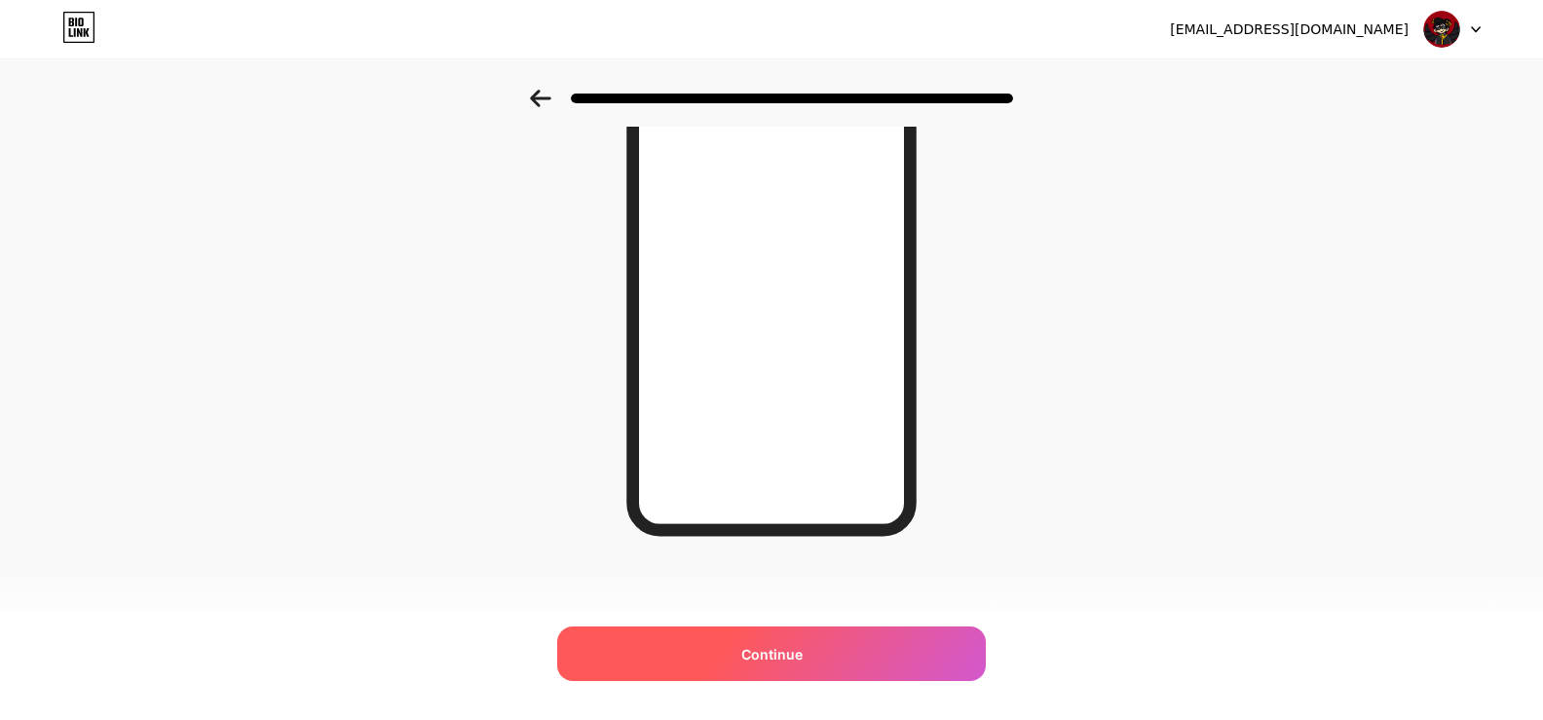
click at [880, 638] on div "Continue" at bounding box center [771, 653] width 428 height 55
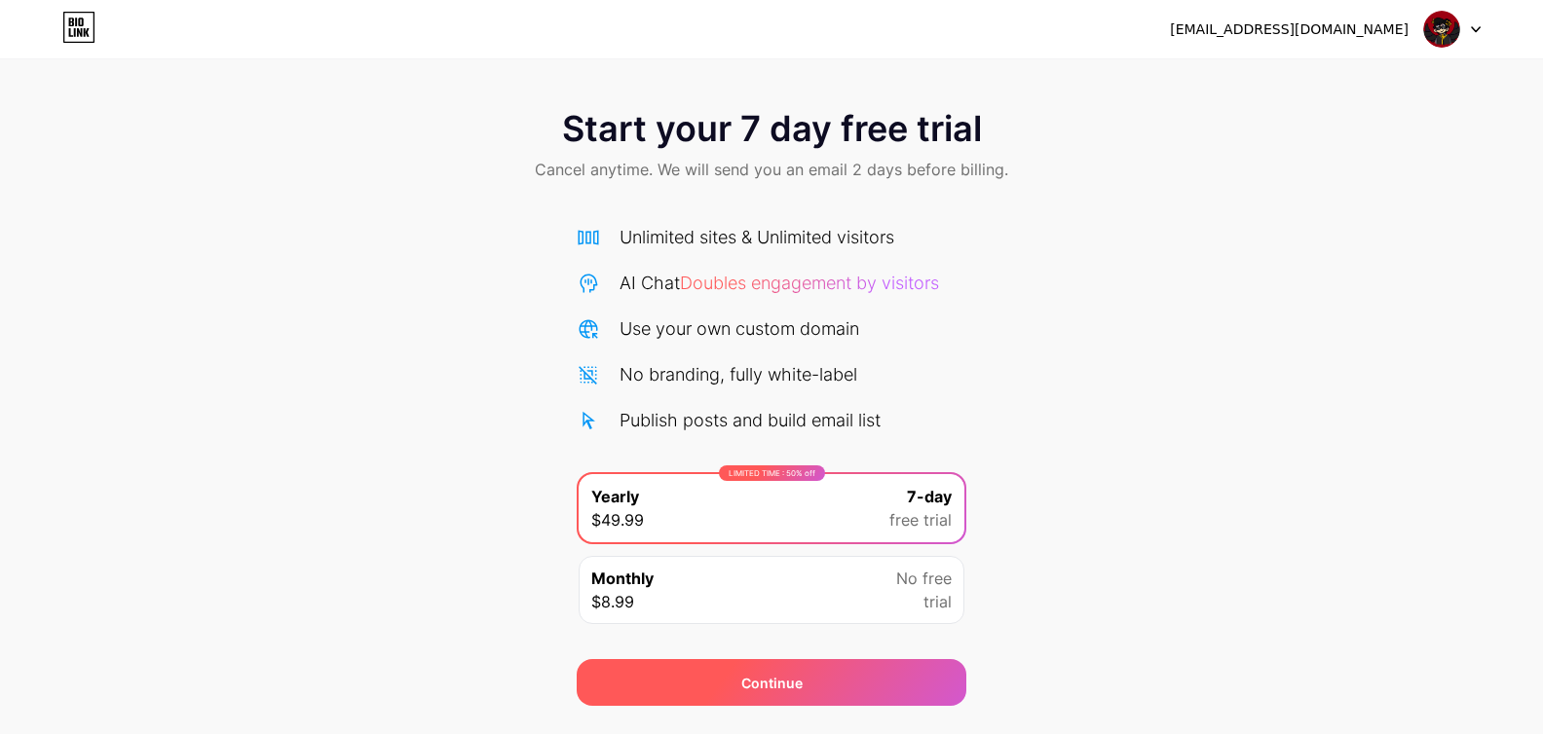
click at [830, 700] on div "Continue" at bounding box center [772, 682] width 390 height 47
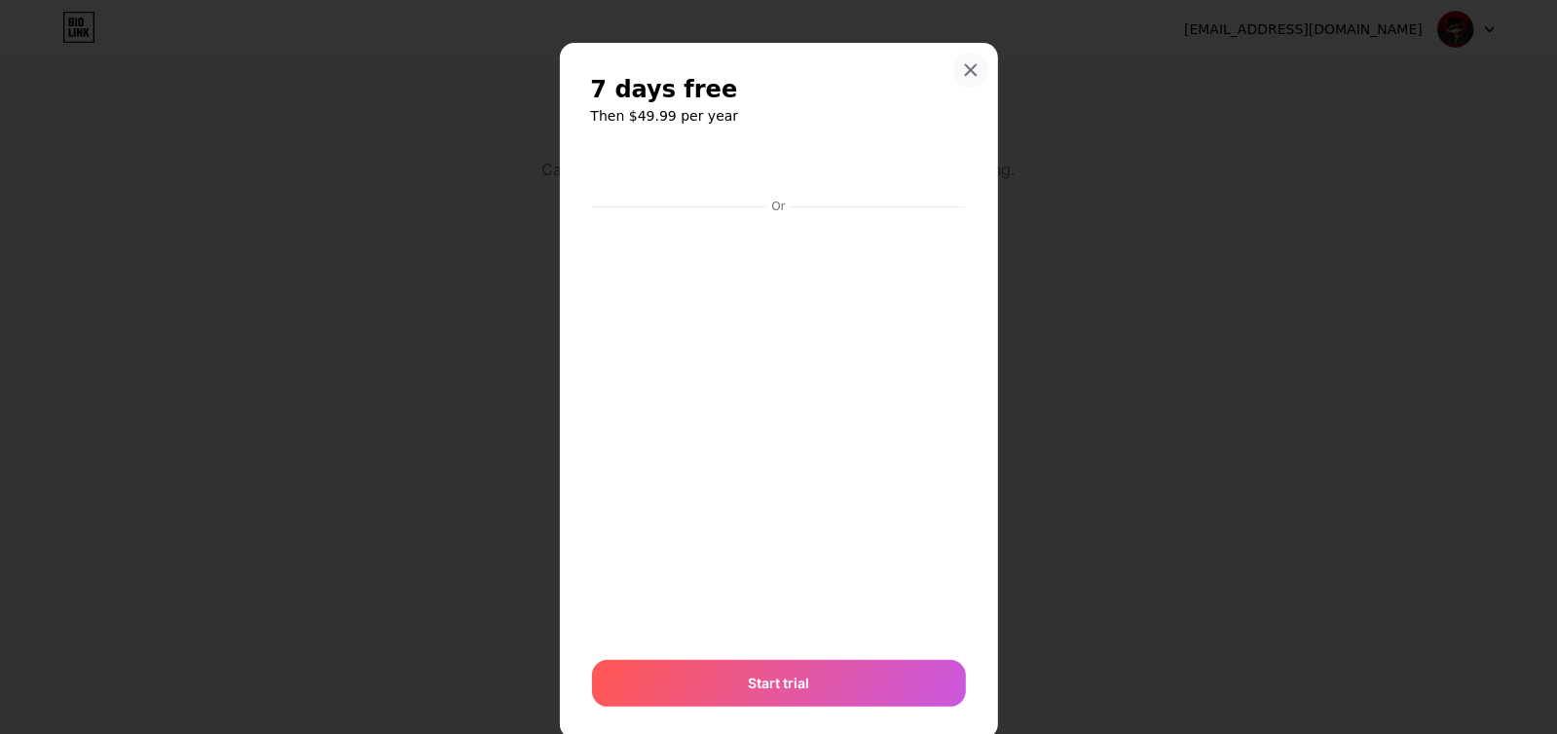
click at [953, 63] on div at bounding box center [970, 70] width 35 height 35
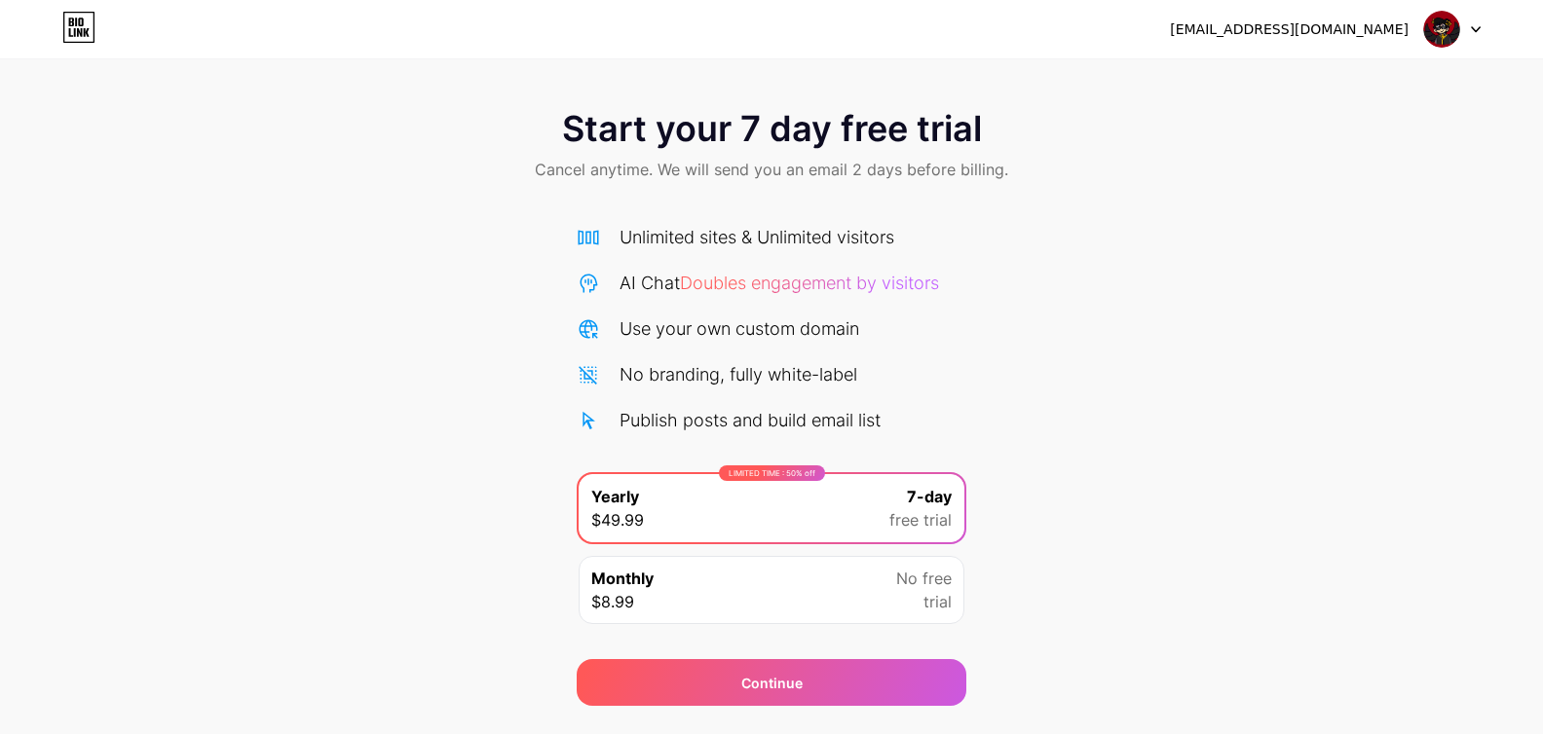
click at [67, 48] on div "[EMAIL_ADDRESS][DOMAIN_NAME] Logout" at bounding box center [771, 29] width 1543 height 58
click at [68, 27] on icon at bounding box center [78, 27] width 33 height 31
